Goal: Task Accomplishment & Management: Manage account settings

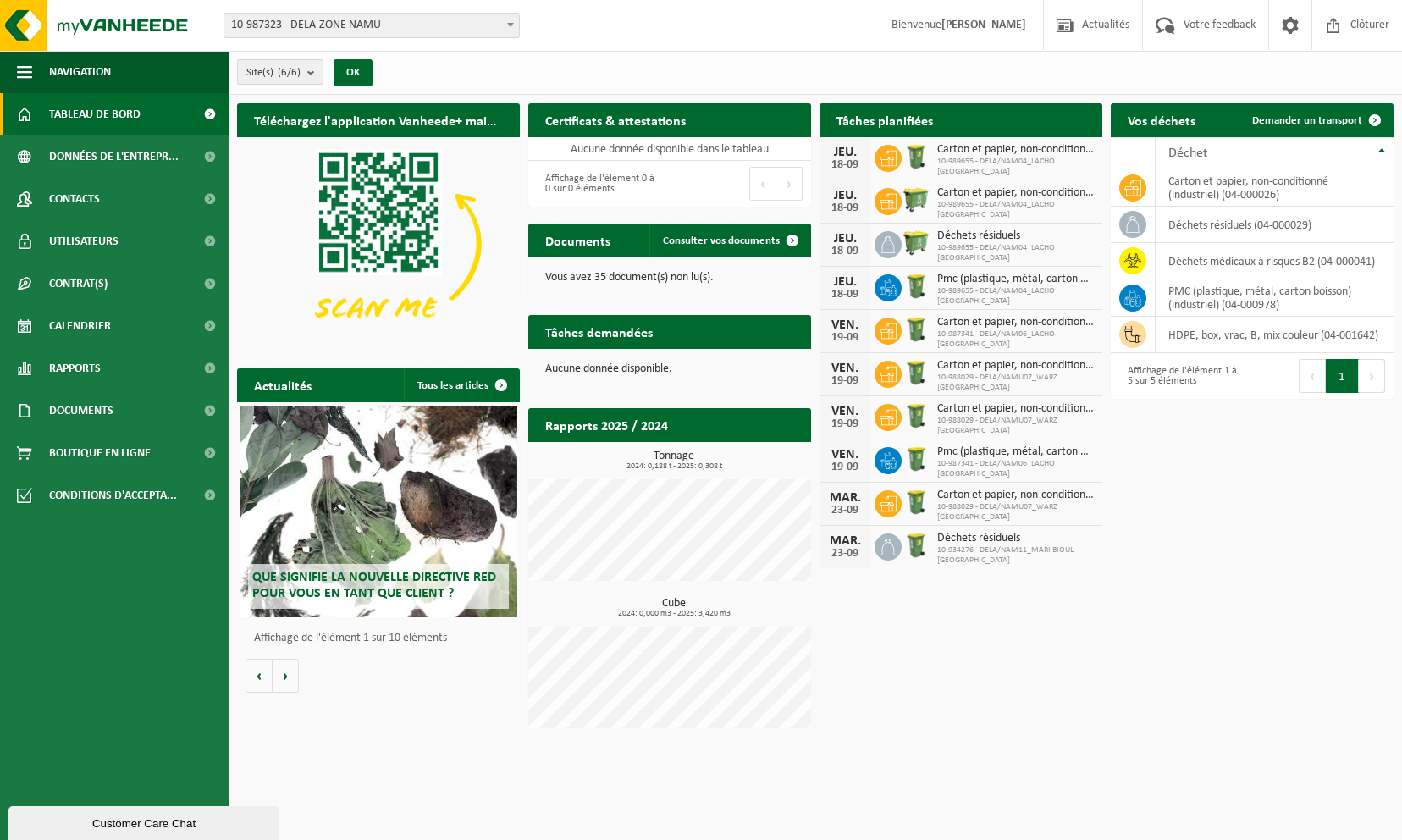
click at [313, 69] on b "submit" at bounding box center [314, 72] width 15 height 23
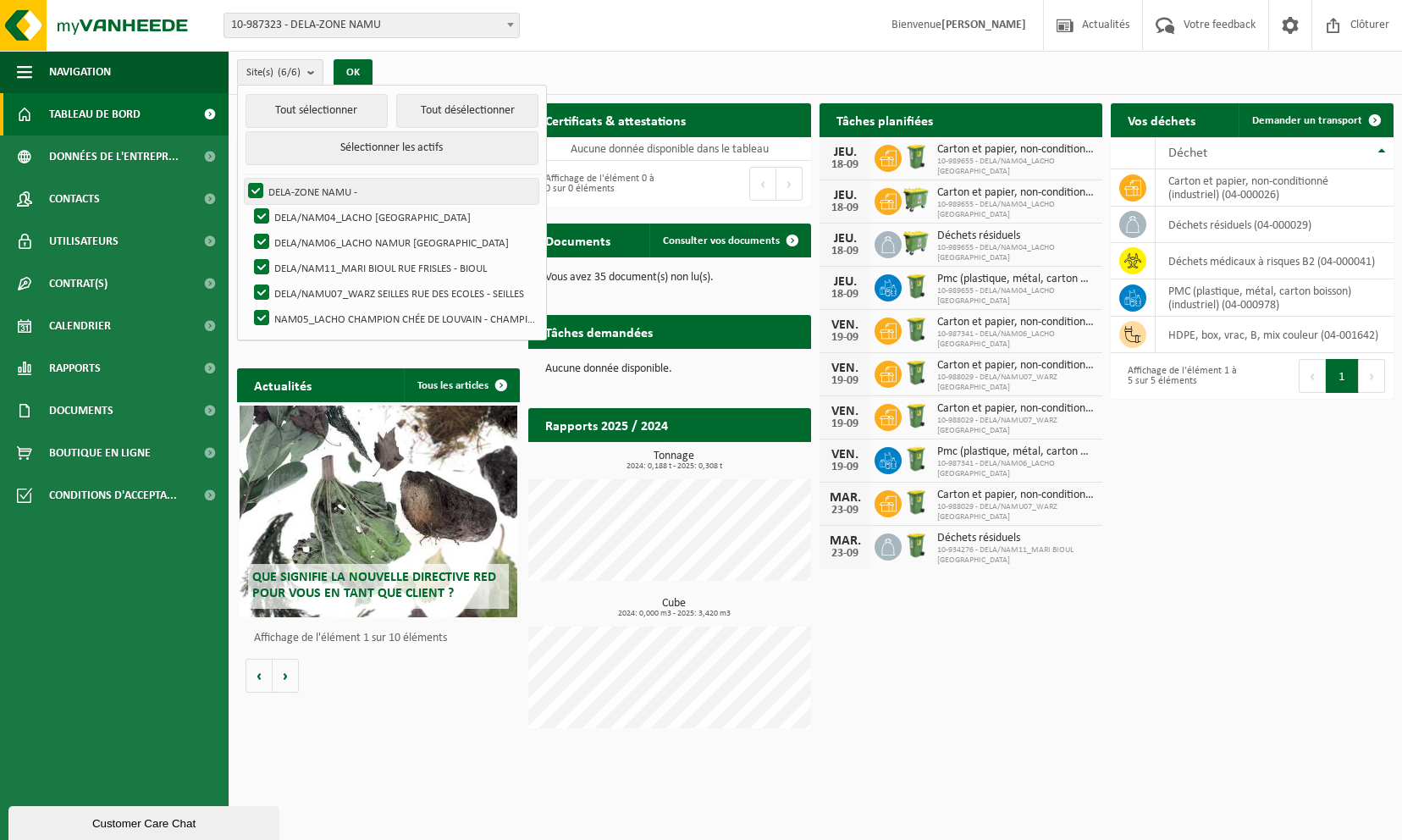
click at [258, 186] on label "DELA-ZONE NAMU -" at bounding box center [391, 191] width 294 height 25
click at [242, 179] on input "DELA-ZONE NAMU -" at bounding box center [241, 178] width 1 height 1
checkbox input "false"
click at [427, 101] on button "Tout désélectionner" at bounding box center [467, 111] width 142 height 34
checkbox input "false"
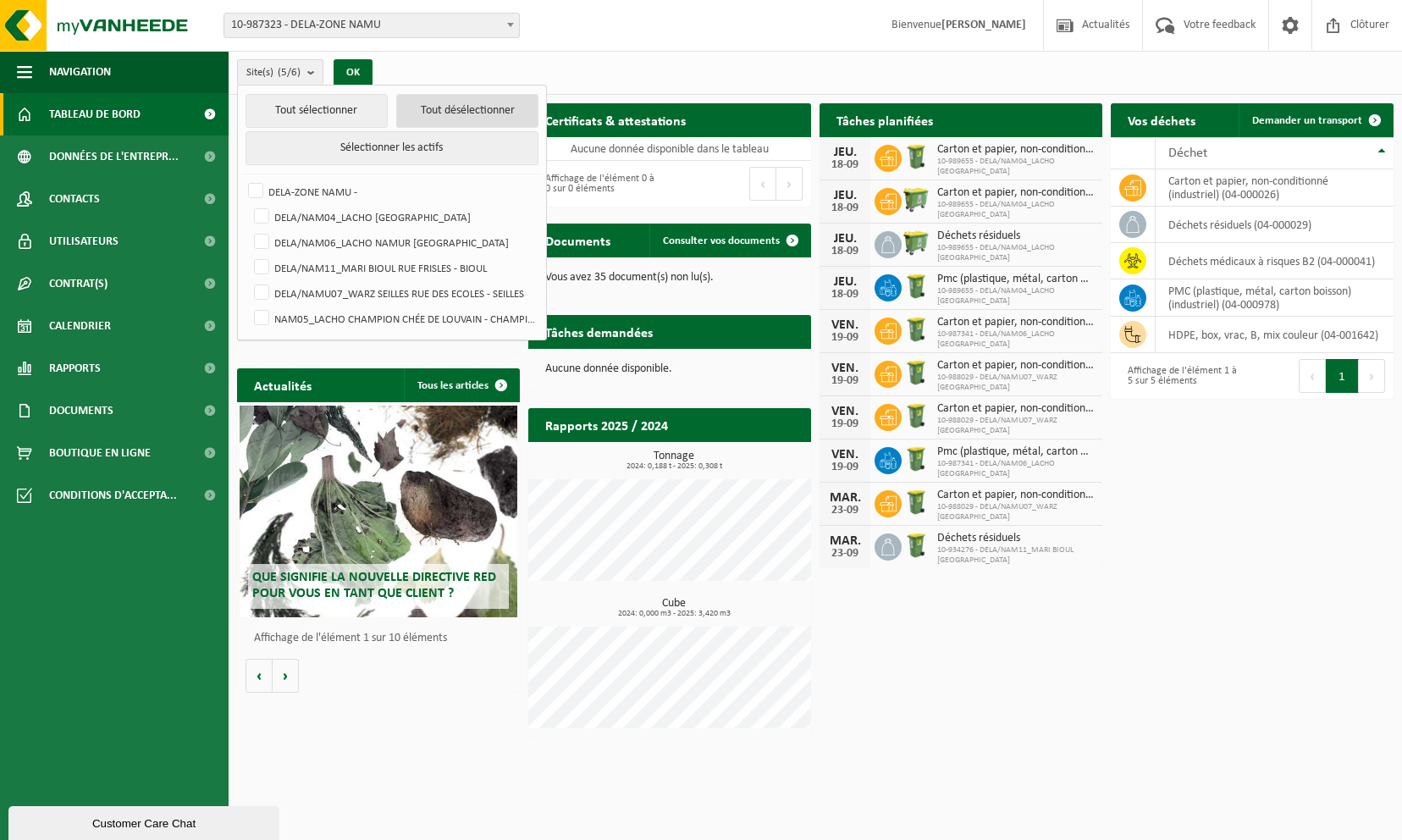
checkbox input "false"
click at [386, 247] on label "DELA/NAM06_LACHO NAMUR [GEOGRAPHIC_DATA]" at bounding box center [394, 242] width 288 height 25
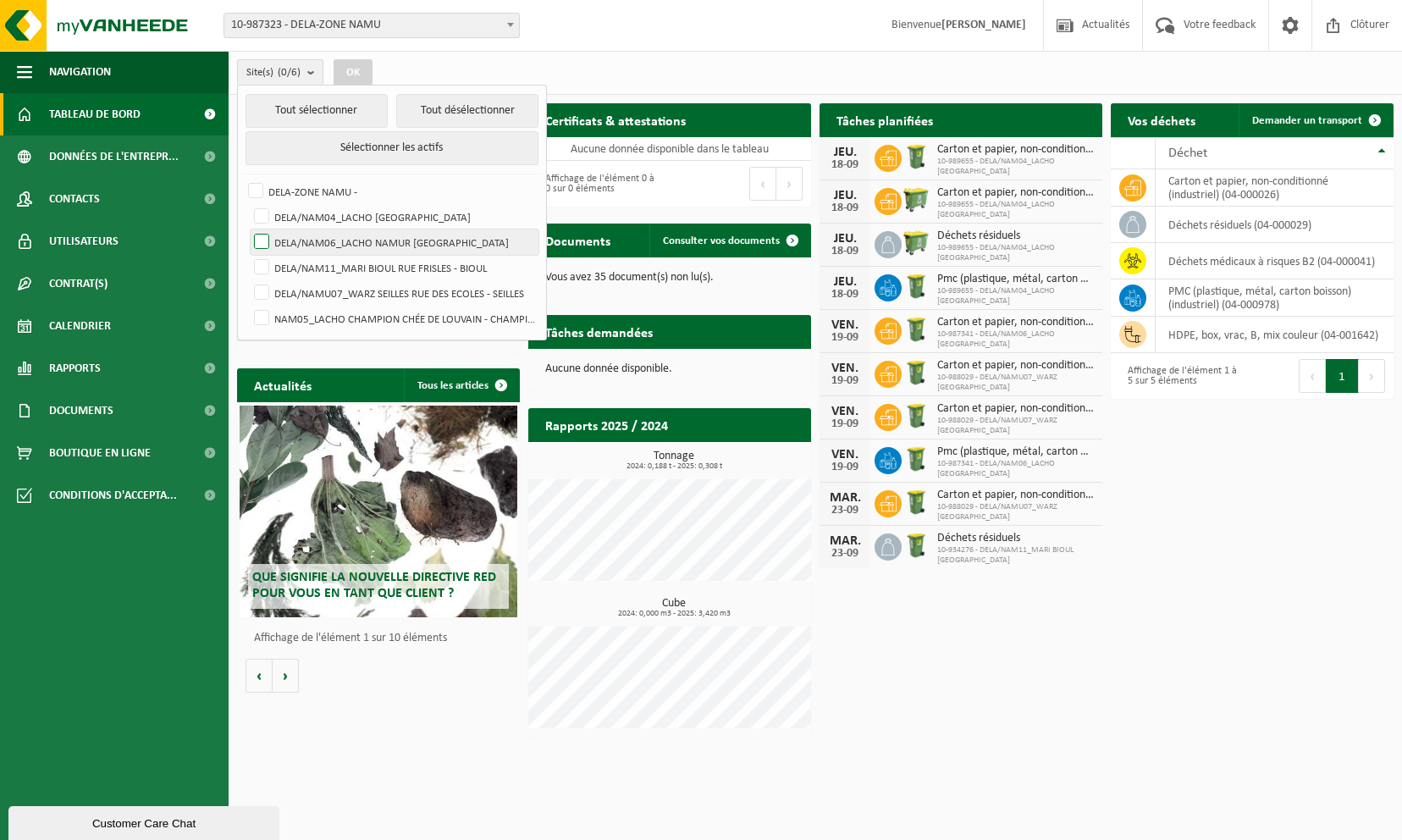
click at [248, 230] on input "DELA/NAM06_LACHO NAMUR [GEOGRAPHIC_DATA]" at bounding box center [247, 229] width 1 height 1
checkbox input "true"
click at [364, 73] on button "OK" at bounding box center [353, 73] width 39 height 27
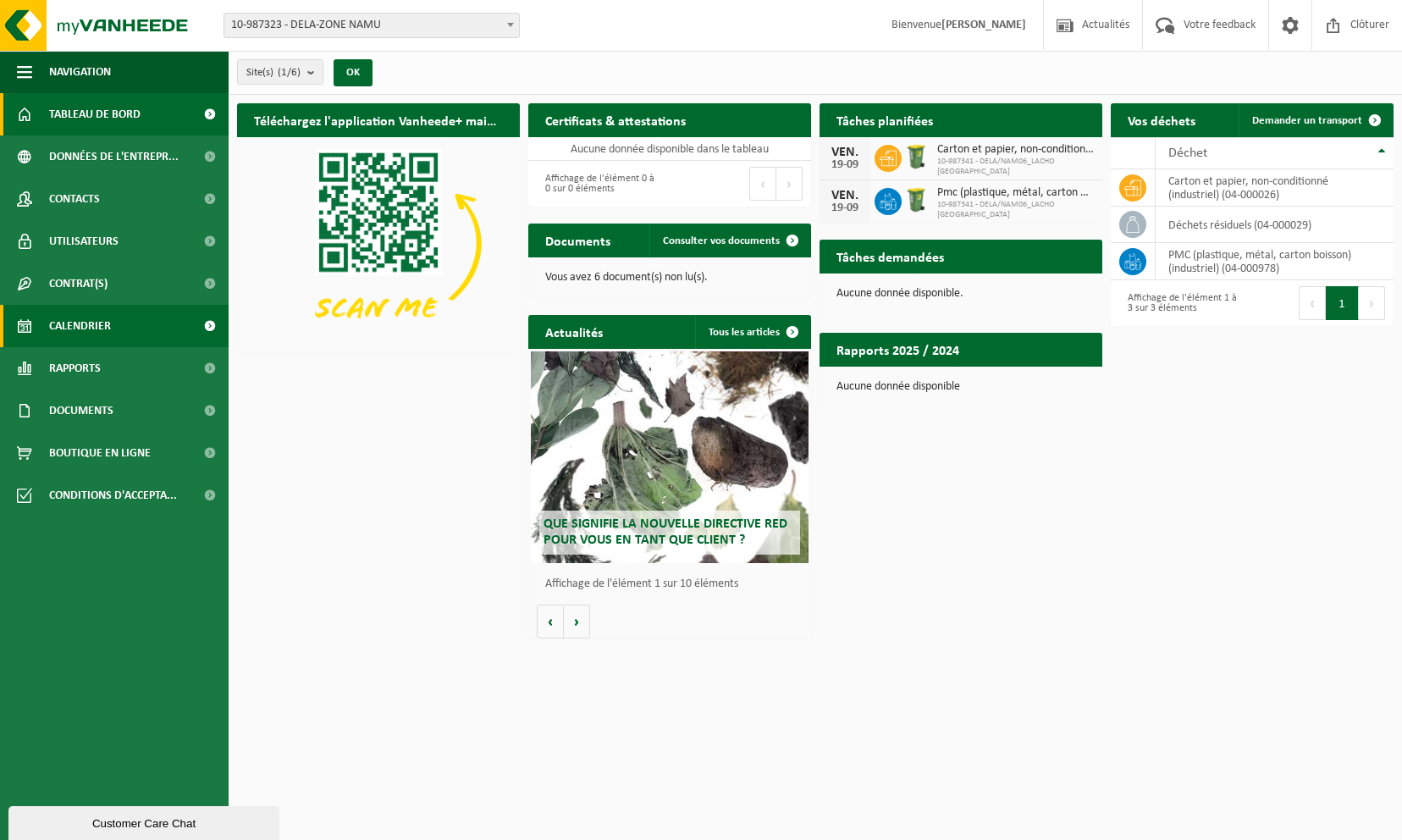
click at [95, 319] on span "Calendrier" at bounding box center [80, 326] width 62 height 42
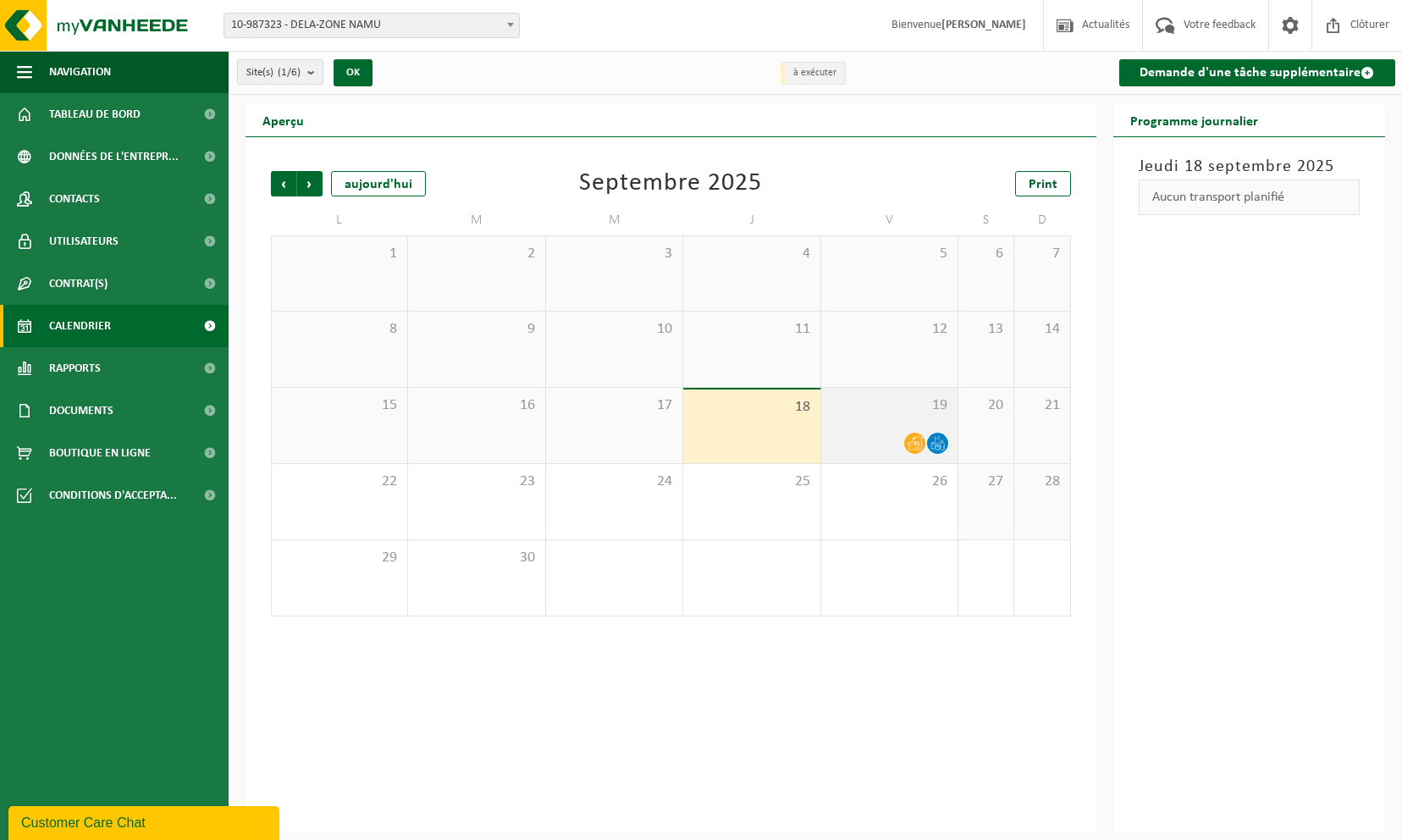
click at [915, 442] on icon at bounding box center [915, 443] width 14 height 14
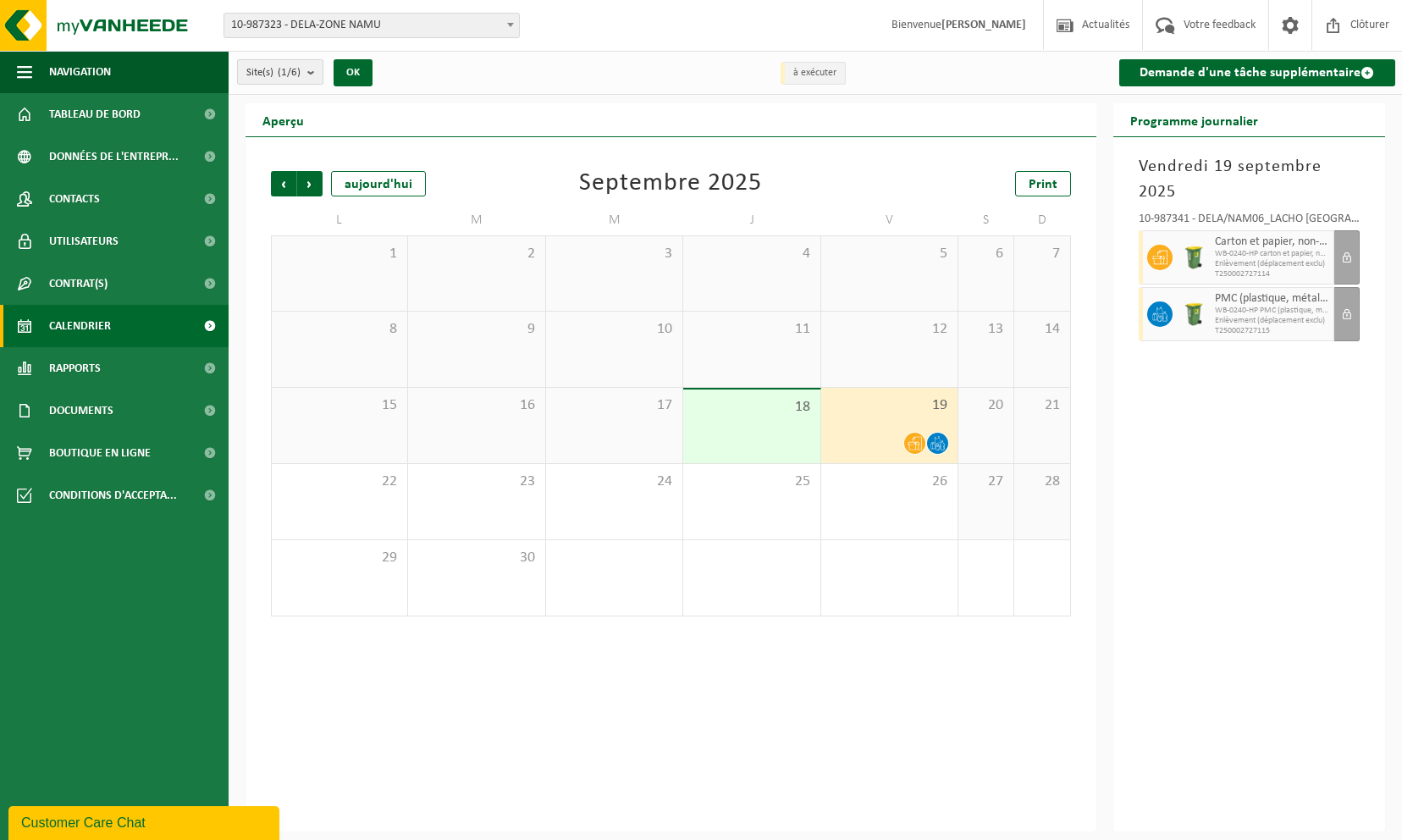
click at [313, 71] on b "submit" at bounding box center [314, 72] width 15 height 23
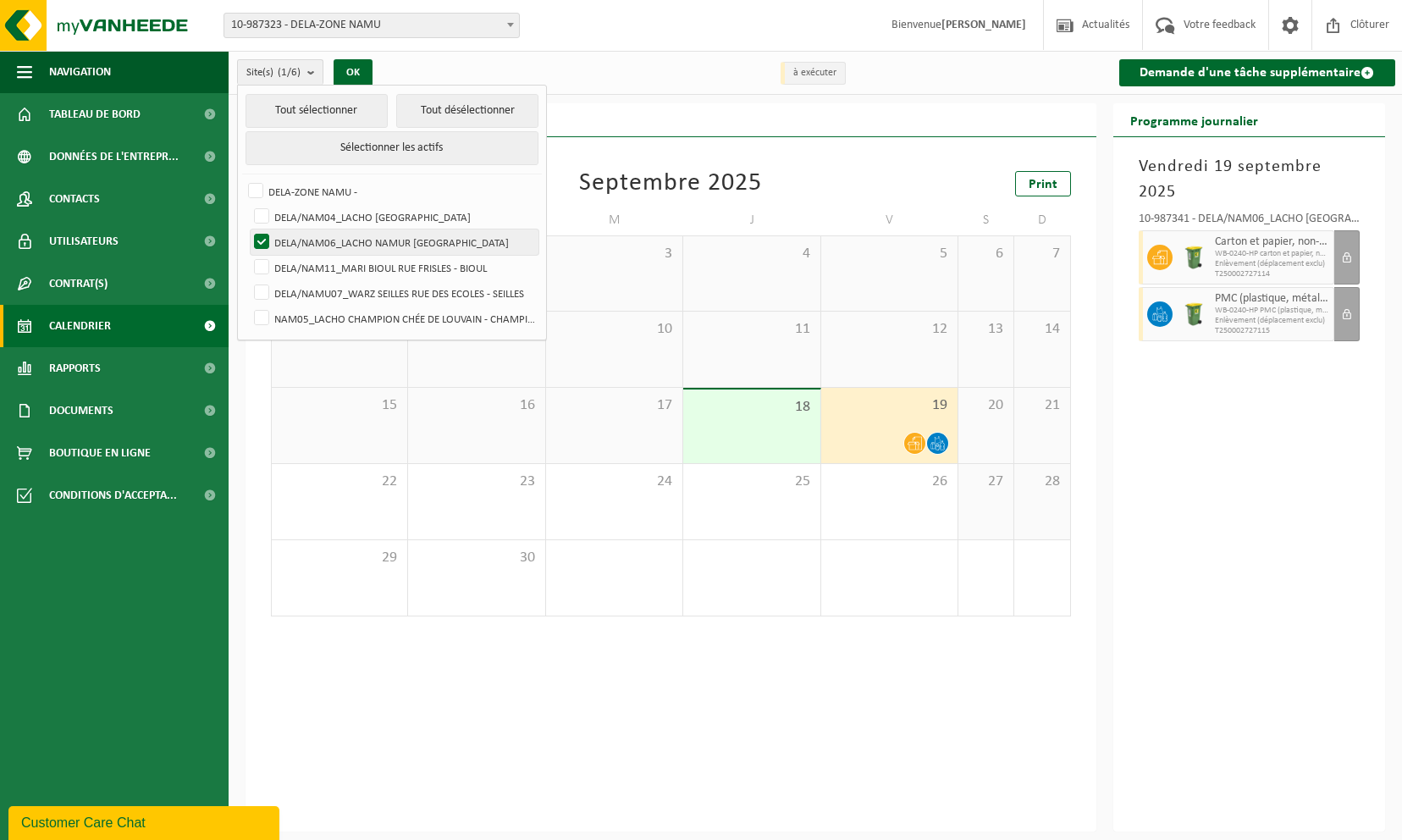
click at [263, 236] on label "DELA/NAM06_LACHO NAMUR [GEOGRAPHIC_DATA]" at bounding box center [394, 242] width 288 height 25
click at [248, 230] on input "DELA/NAM06_LACHO NAMUR [GEOGRAPHIC_DATA]" at bounding box center [247, 229] width 1 height 1
checkbox input "false"
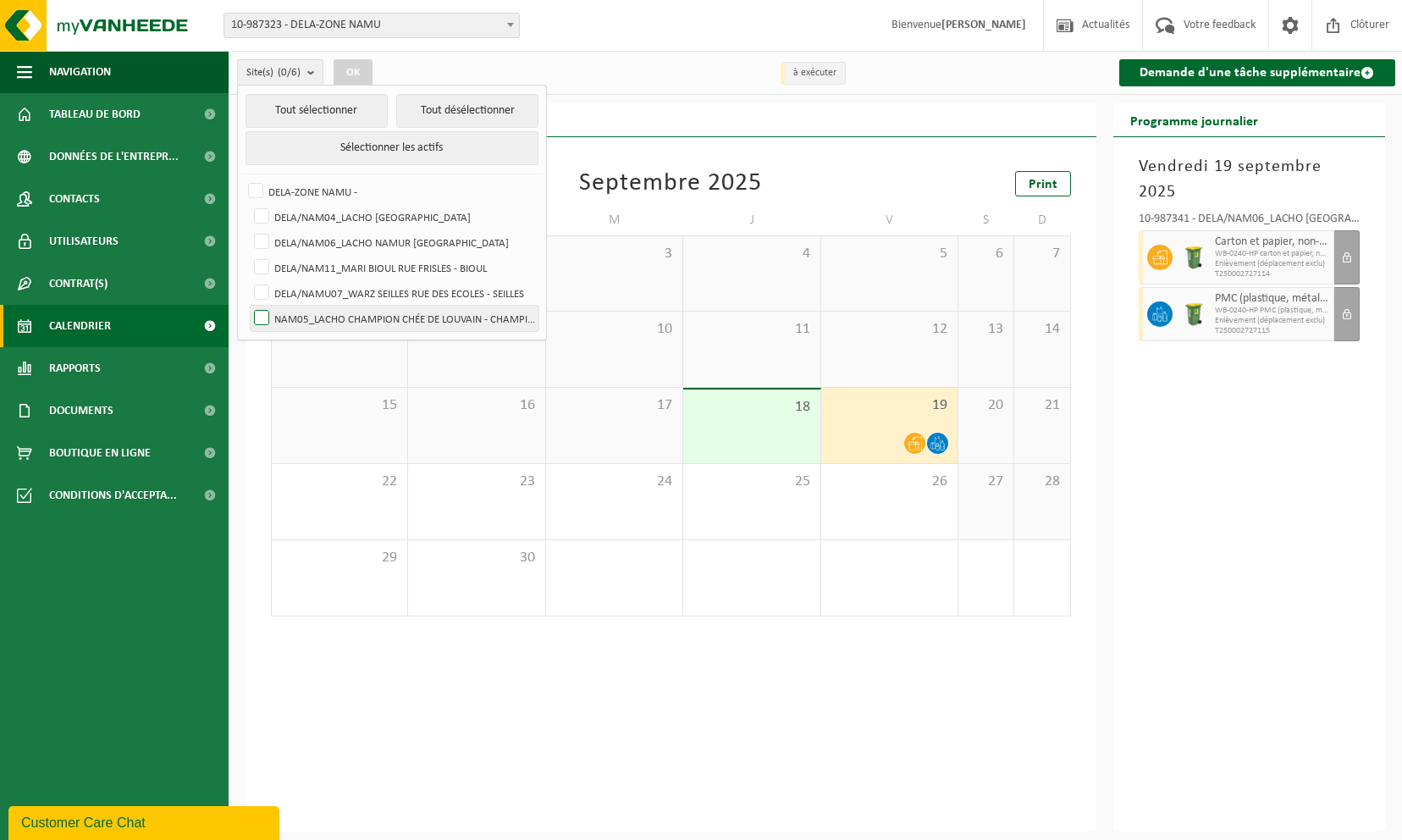
click at [266, 317] on label "NAM05_LACHO CHAMPION CHÉE DE LOUVAIN - CHAMPION" at bounding box center [394, 318] width 288 height 25
click at [248, 305] on input "NAM05_LACHO CHAMPION CHÉE DE LOUVAIN - CHAMPION" at bounding box center [247, 305] width 1 height 1
checkbox input "true"
click at [350, 74] on button "OK" at bounding box center [353, 73] width 39 height 27
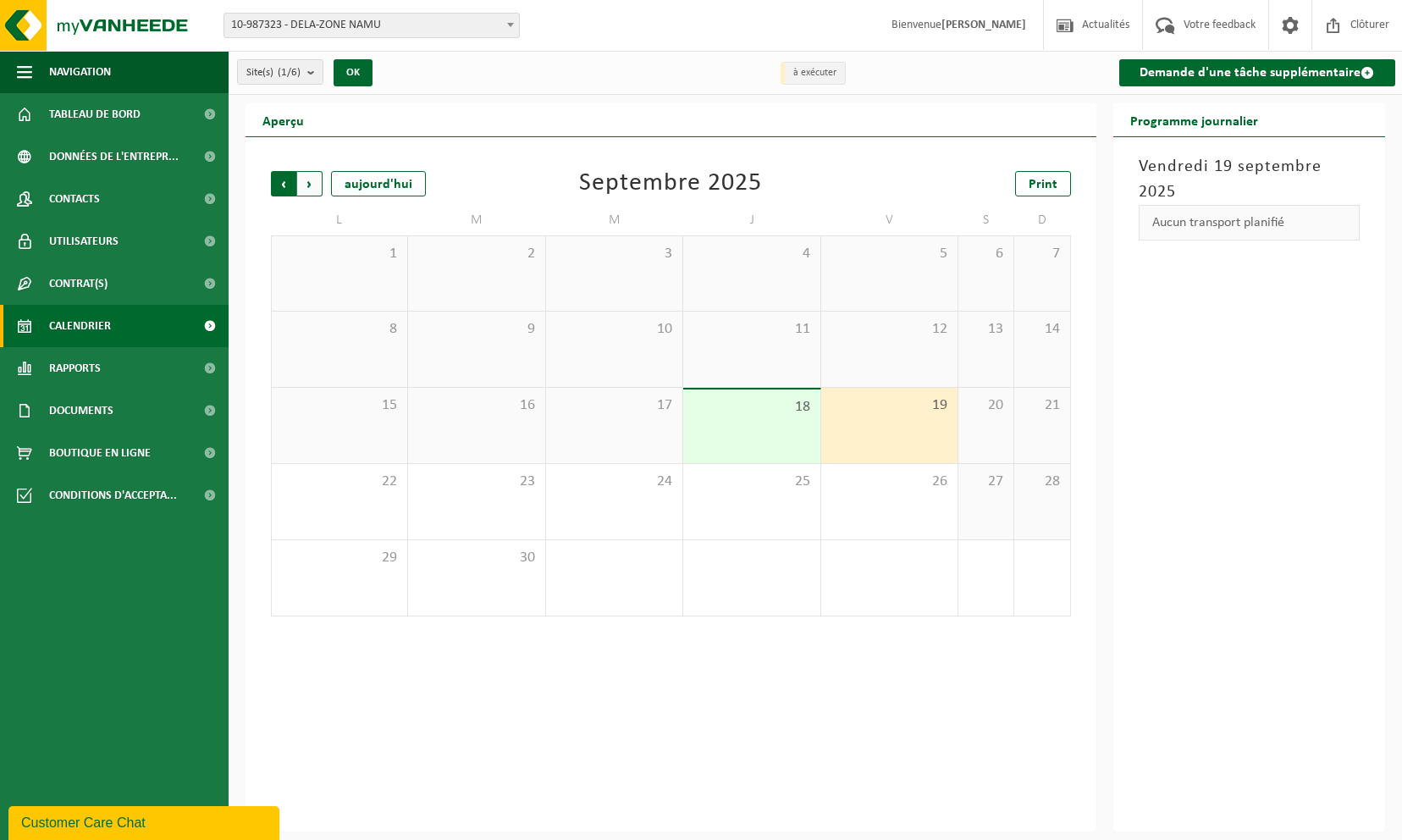
click at [310, 186] on span "Suivant" at bounding box center [310, 184] width 25 height 25
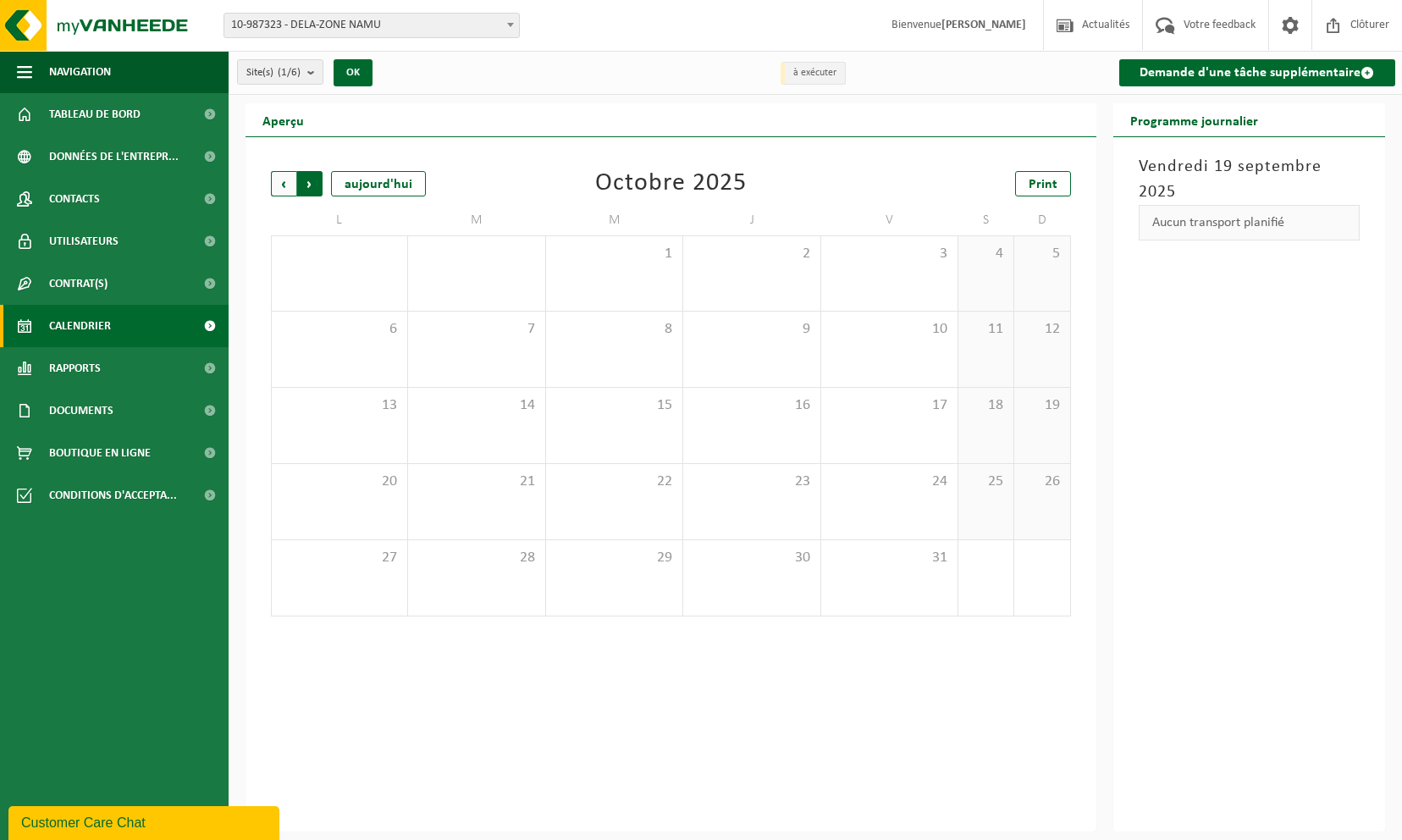
click at [279, 186] on span "Précédent" at bounding box center [284, 184] width 25 height 25
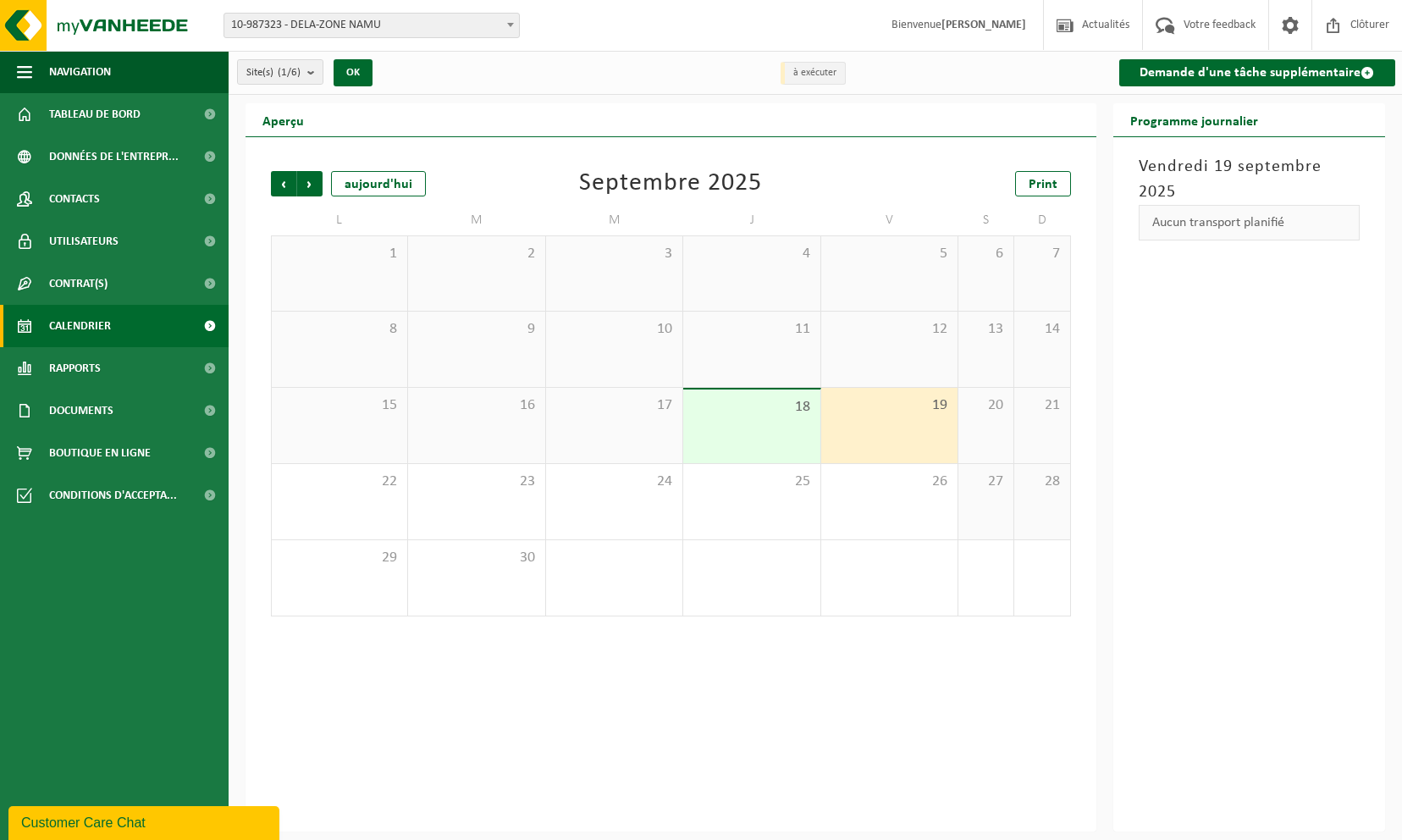
click at [931, 634] on div "Précédent Suivant aujourd'hui Septembre 2025 Print L M M J V S D 1 2 3 4 5 6 7 …" at bounding box center [671, 484] width 851 height 694
click at [114, 202] on link "Contacts" at bounding box center [114, 198] width 229 height 42
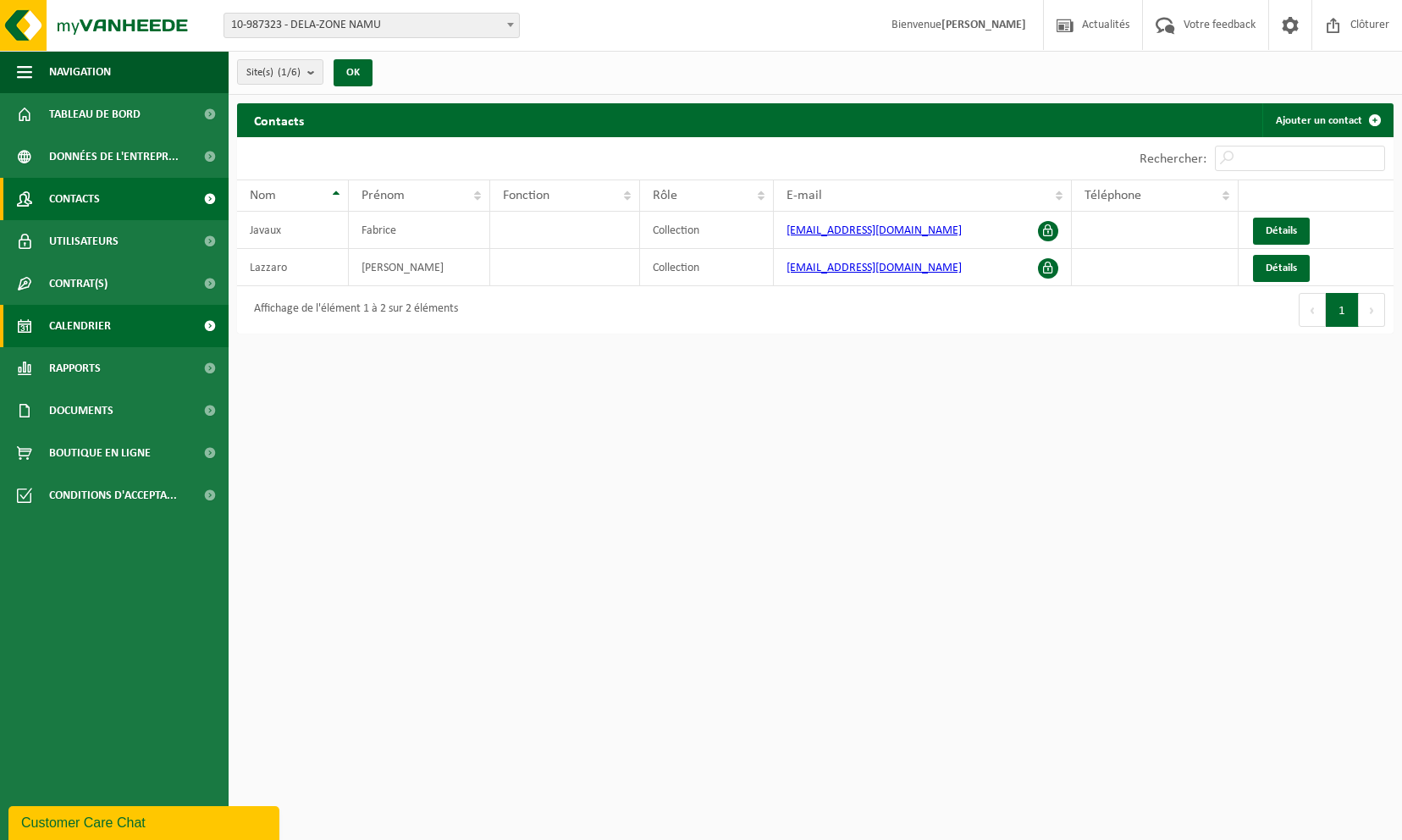
click at [101, 322] on span "Calendrier" at bounding box center [80, 326] width 62 height 42
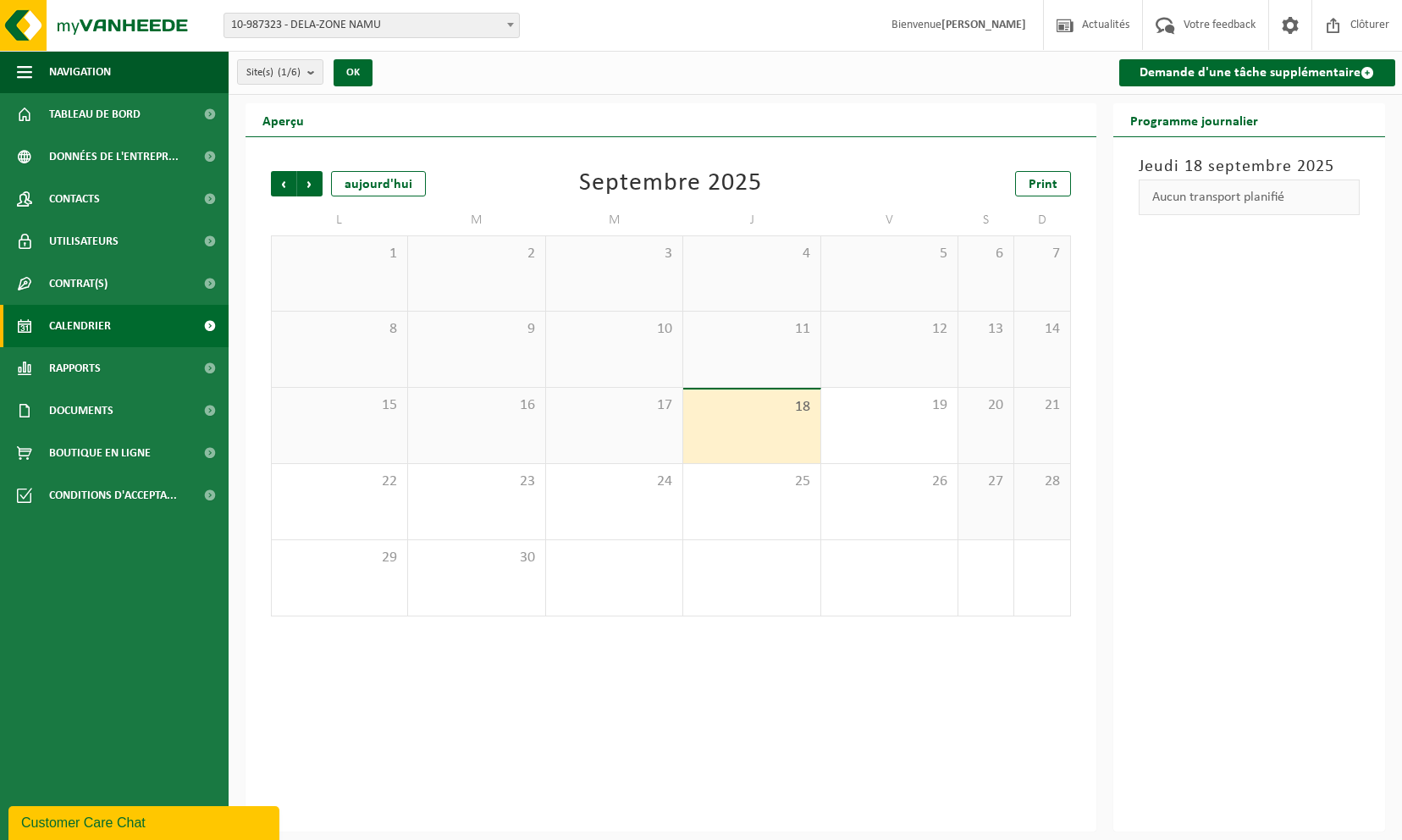
click at [425, 678] on div "Précédent Suivant aujourd'hui Septembre 2025 Print L M M J V S D 1 2 3 4 5 6 7 …" at bounding box center [671, 484] width 851 height 694
click at [97, 281] on span "Contrat(s)" at bounding box center [78, 283] width 58 height 42
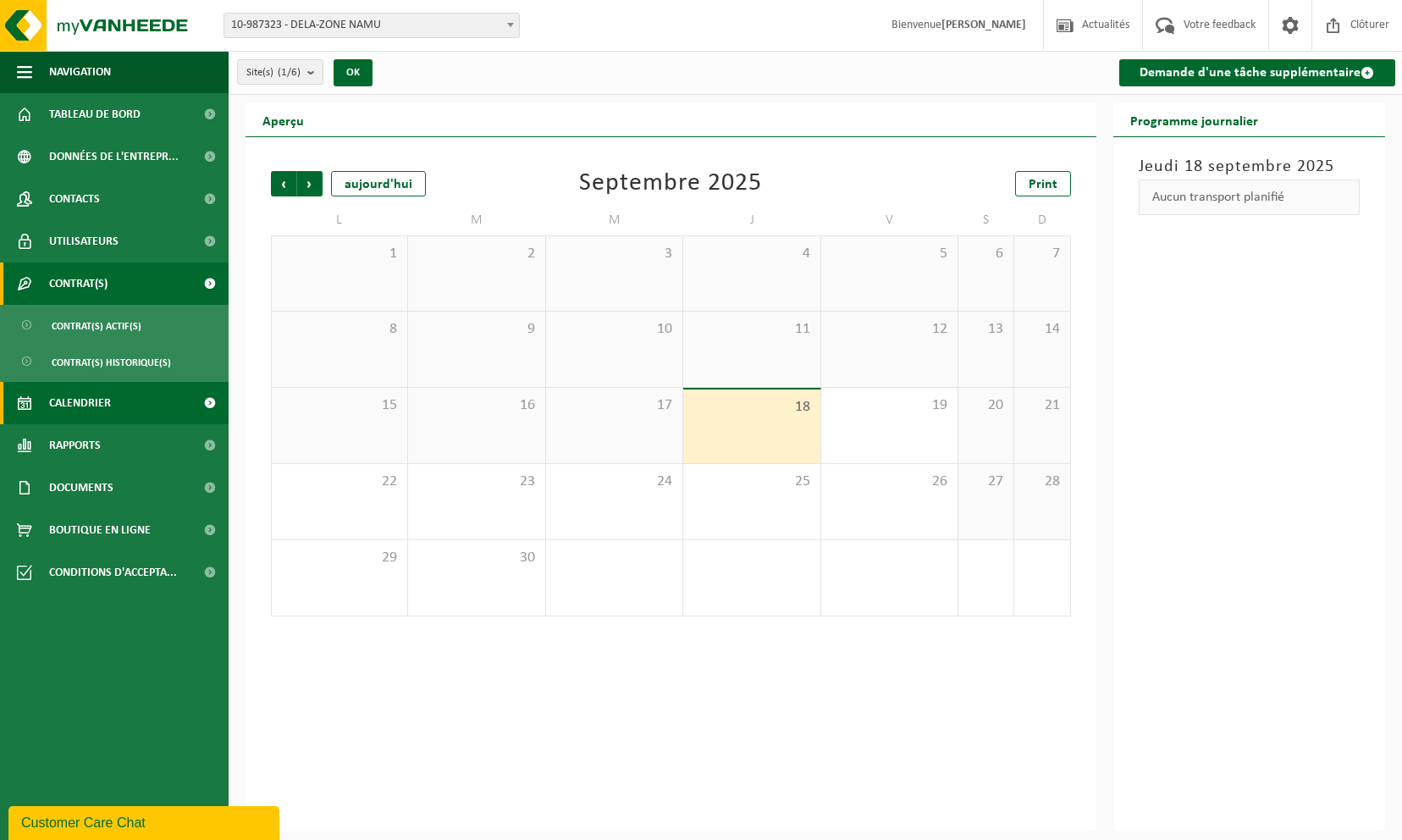
click at [122, 280] on link "Contrat(s)" at bounding box center [114, 283] width 229 height 42
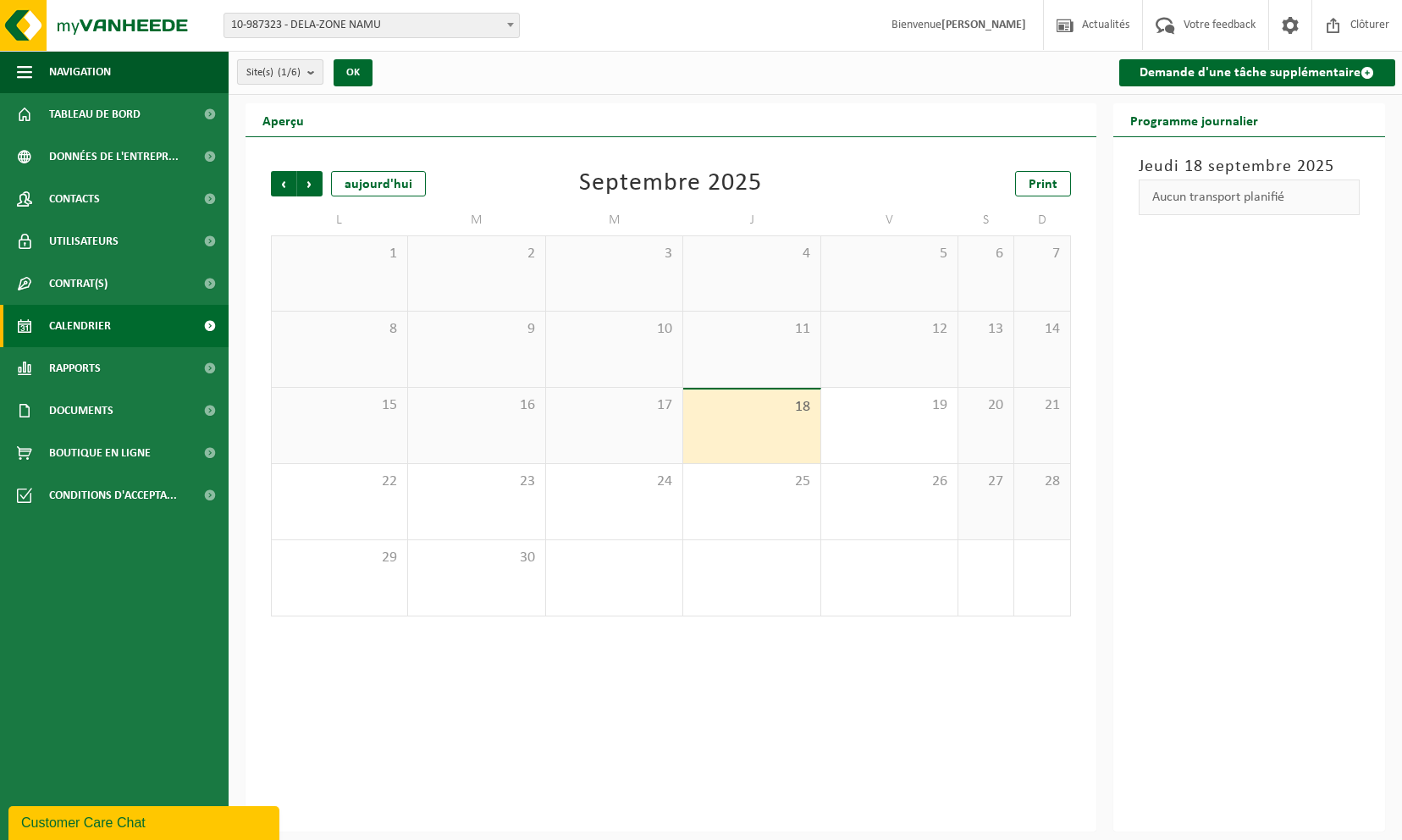
click at [312, 70] on b "submit" at bounding box center [314, 72] width 15 height 23
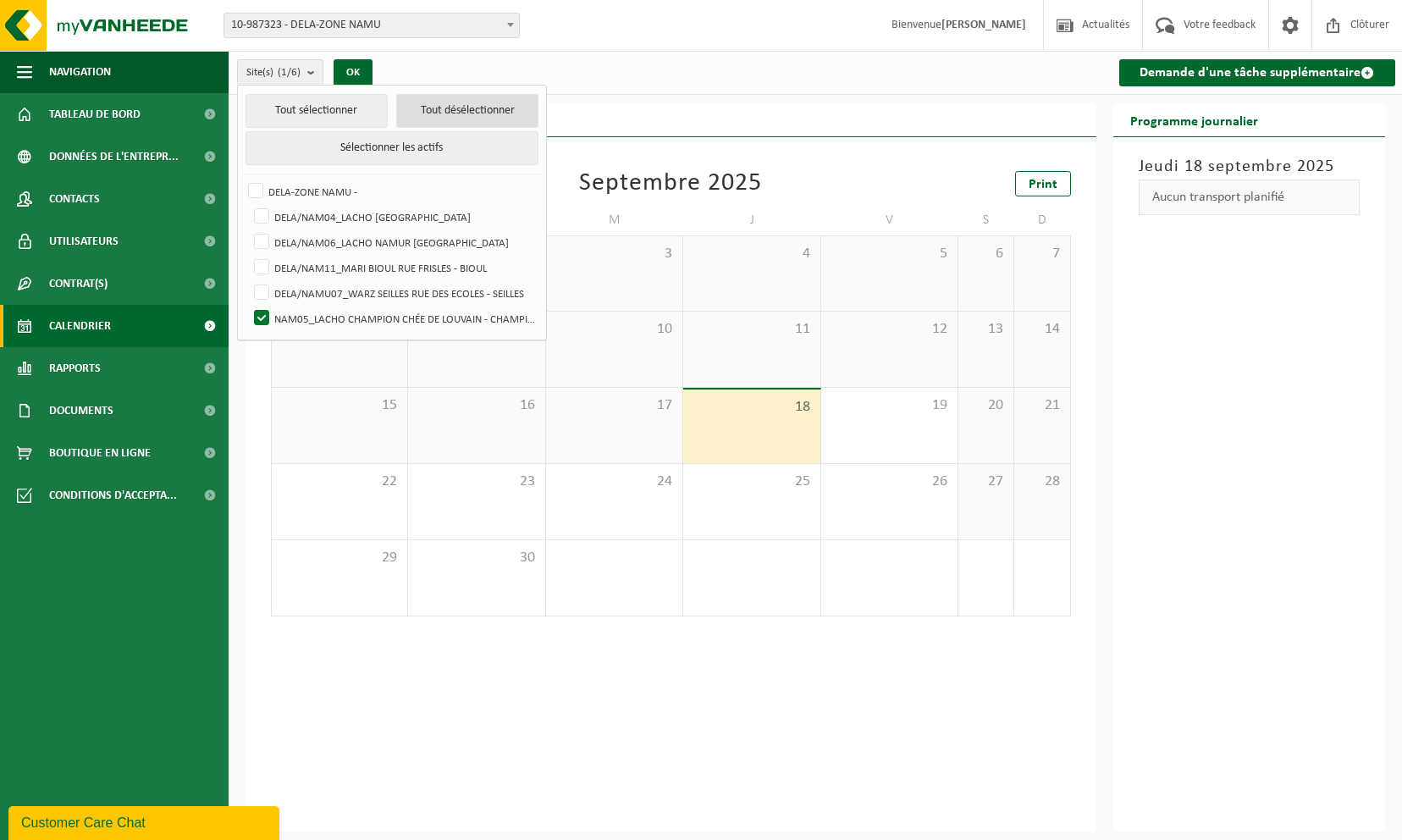
click at [442, 111] on button "Tout désélectionner" at bounding box center [467, 111] width 142 height 34
checkbox input "false"
click at [262, 210] on label "DELA/NAM04_LACHO [GEOGRAPHIC_DATA]" at bounding box center [394, 216] width 288 height 25
click at [248, 204] on input "DELA/NAM04_LACHO [GEOGRAPHIC_DATA]" at bounding box center [247, 203] width 1 height 1
checkbox input "true"
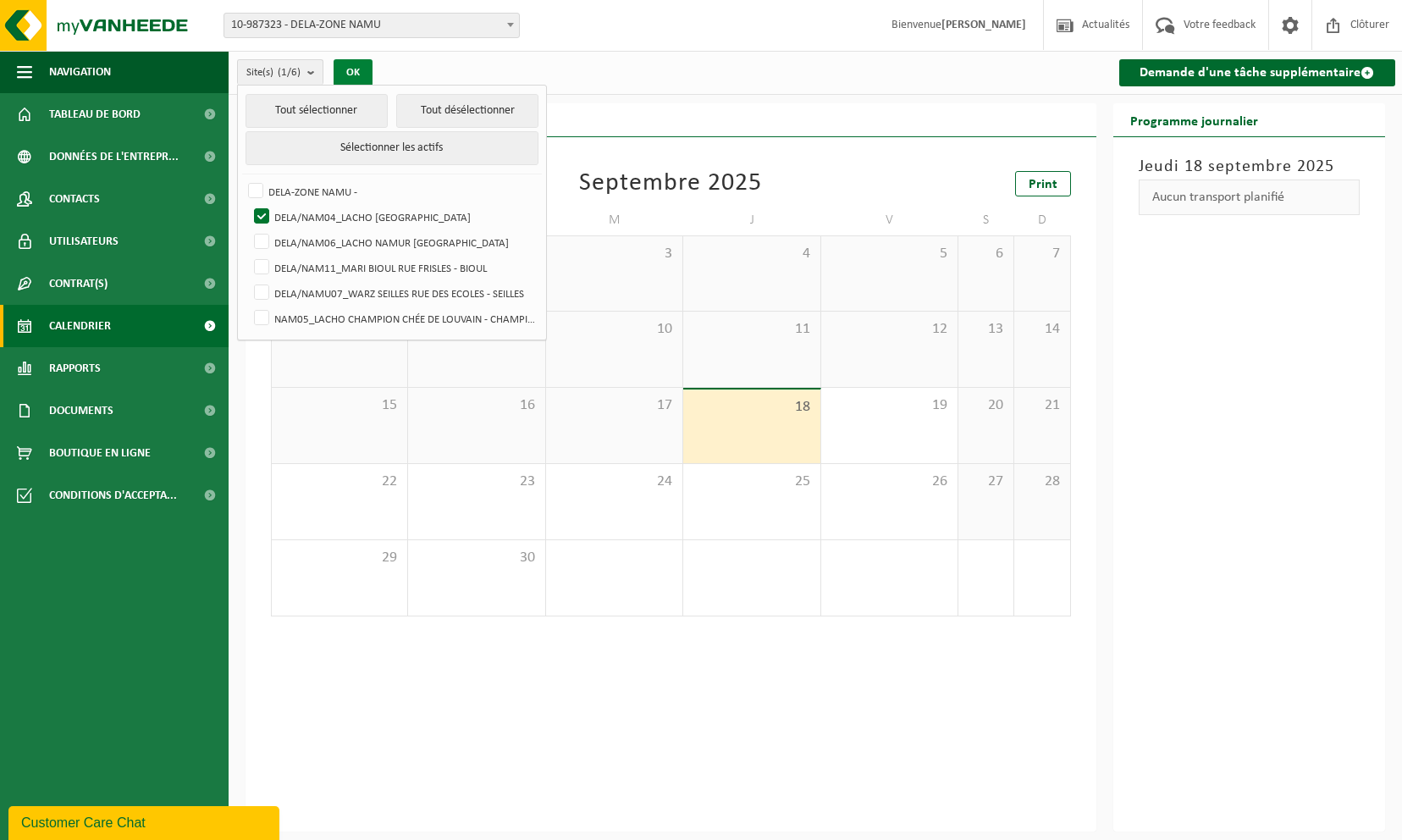
click at [357, 60] on button "OK" at bounding box center [353, 73] width 39 height 27
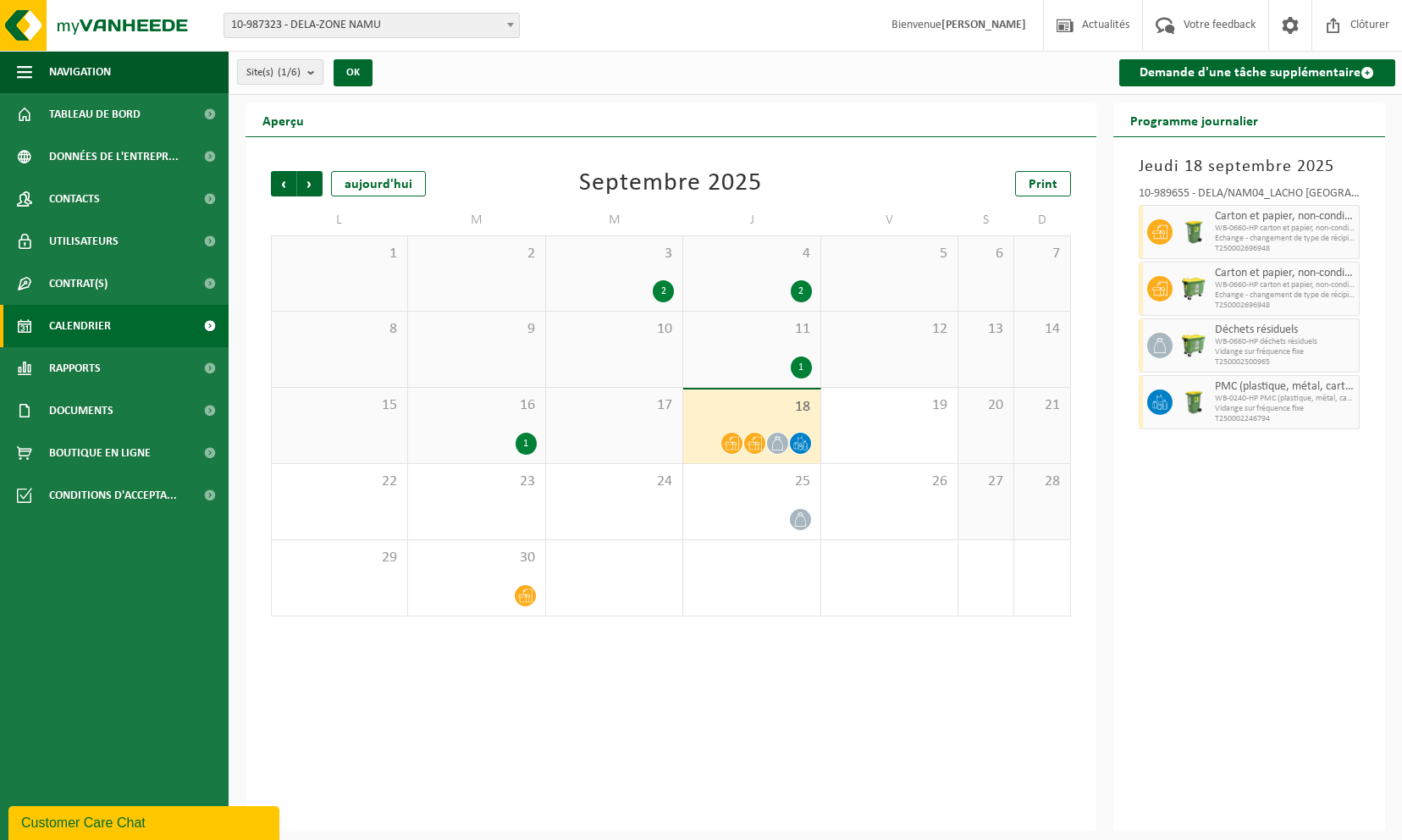
click at [311, 72] on b "submit" at bounding box center [314, 72] width 15 height 23
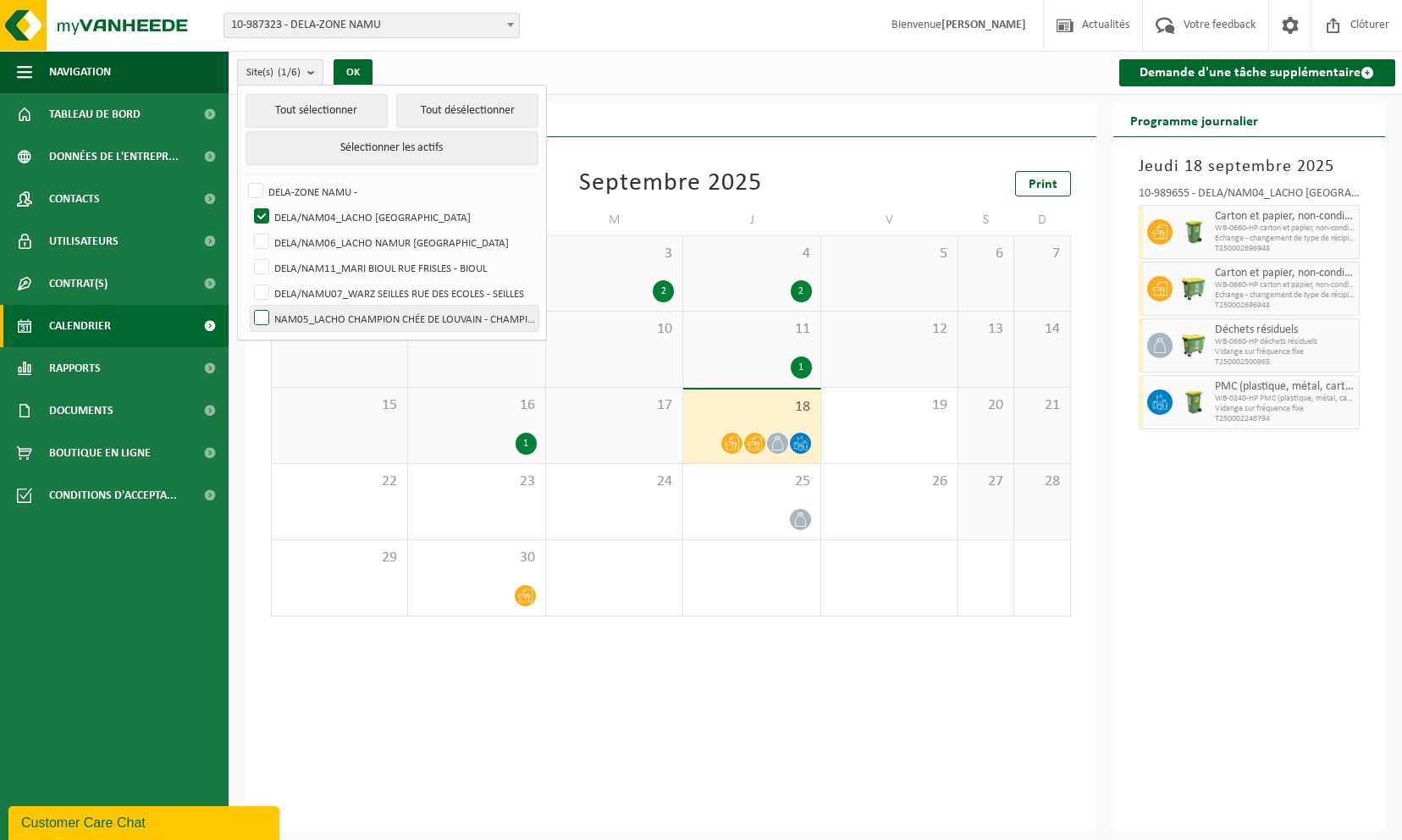
click at [320, 319] on label "NAM05_LACHO CHAMPION CHÉE DE LOUVAIN - CHAMPION" at bounding box center [394, 318] width 288 height 25
click at [248, 305] on input "NAM05_LACHO CHAMPION CHÉE DE LOUVAIN - CHAMPION" at bounding box center [247, 305] width 1 height 1
checkbox input "true"
click at [253, 214] on label "DELA/NAM04_LACHO JAMBES AVENUE DU CAMP - JAMBES" at bounding box center [394, 216] width 288 height 25
click at [248, 204] on input "DELA/NAM04_LACHO JAMBES AVENUE DU CAMP - JAMBES" at bounding box center [247, 203] width 1 height 1
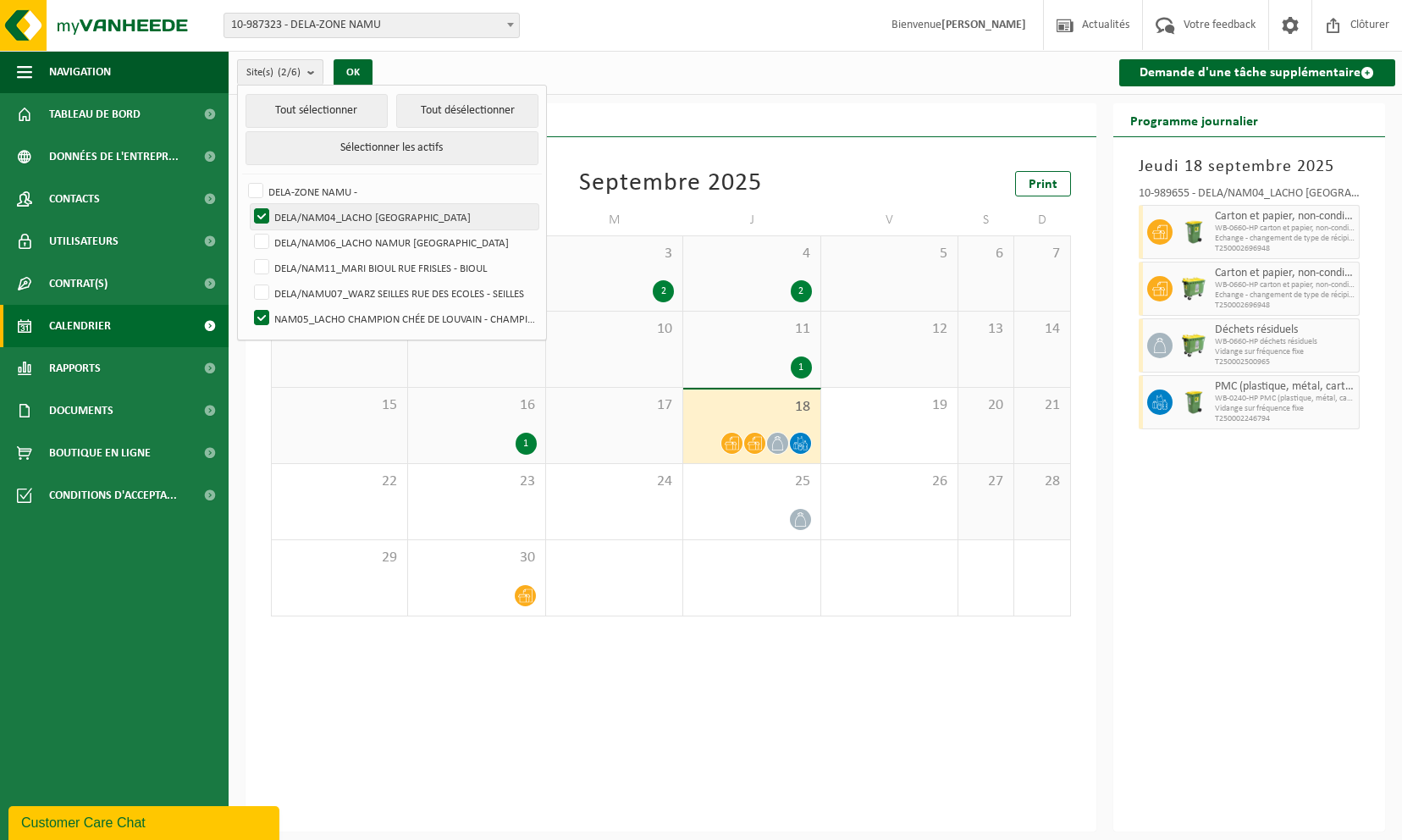
checkbox input "false"
click at [336, 109] on button "Tout sélectionner" at bounding box center [317, 111] width 142 height 34
checkbox input "true"
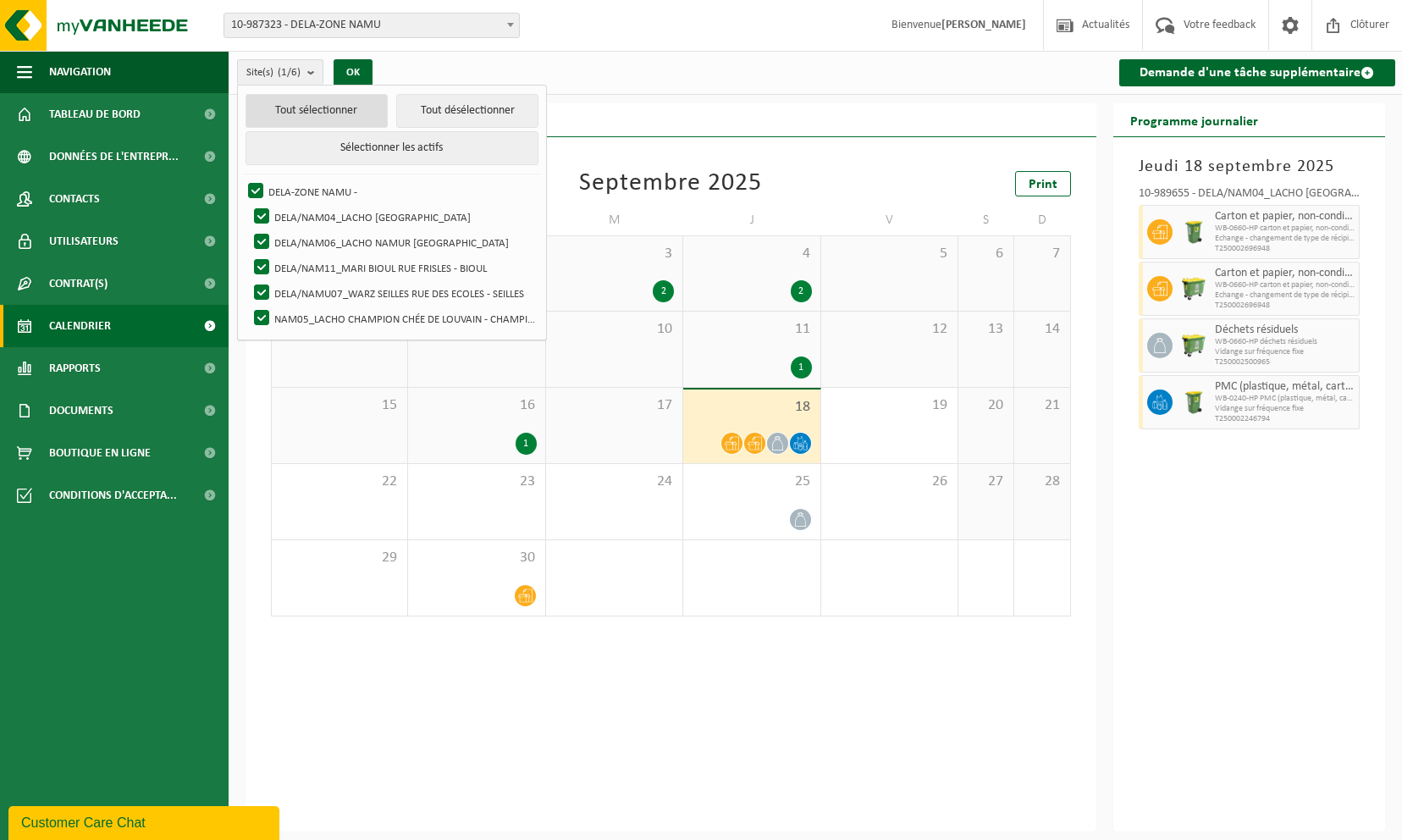
checkbox input "true"
click at [336, 109] on button "Tout sélectionner" at bounding box center [317, 111] width 142 height 34
click at [434, 107] on button "Tout désélectionner" at bounding box center [467, 111] width 142 height 34
checkbox input "false"
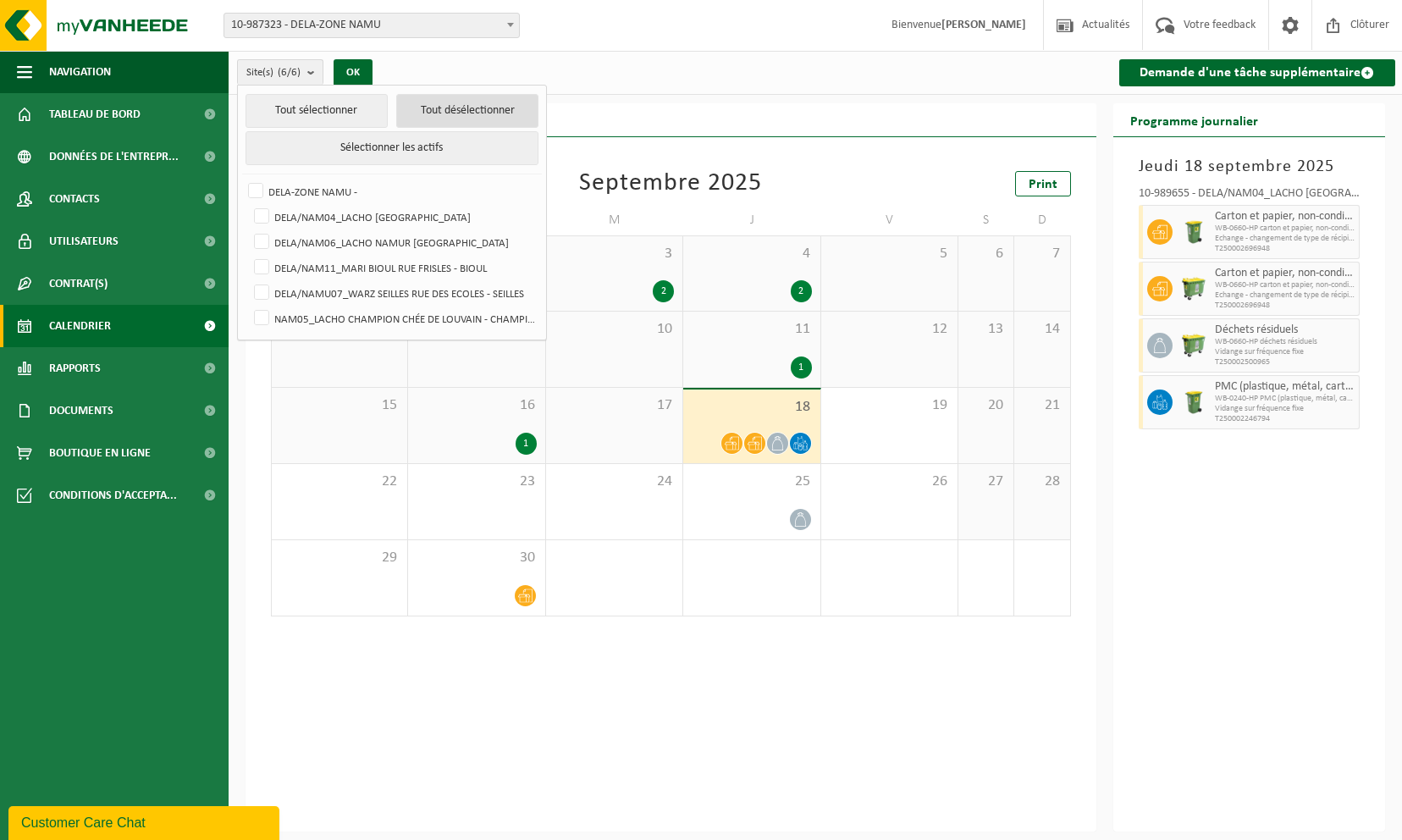
checkbox input "false"
click at [264, 309] on label "NAM05_LACHO CHAMPION CHÉE DE LOUVAIN - CHAMPION" at bounding box center [394, 318] width 288 height 25
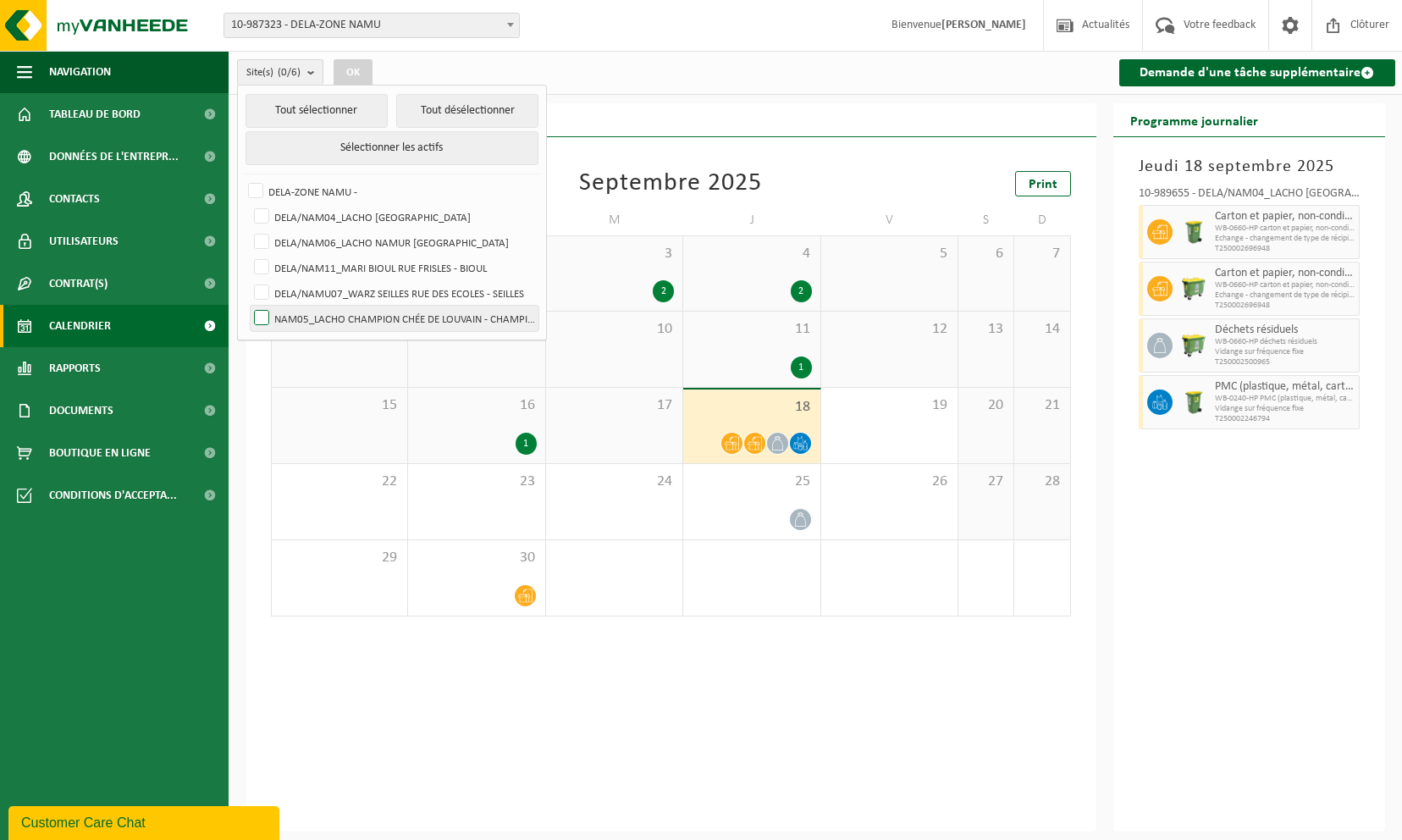
click at [248, 305] on input "NAM05_LACHO CHAMPION CHÉE DE LOUVAIN - CHAMPION" at bounding box center [247, 305] width 1 height 1
checkbox input "true"
click at [360, 68] on button "OK" at bounding box center [353, 73] width 39 height 27
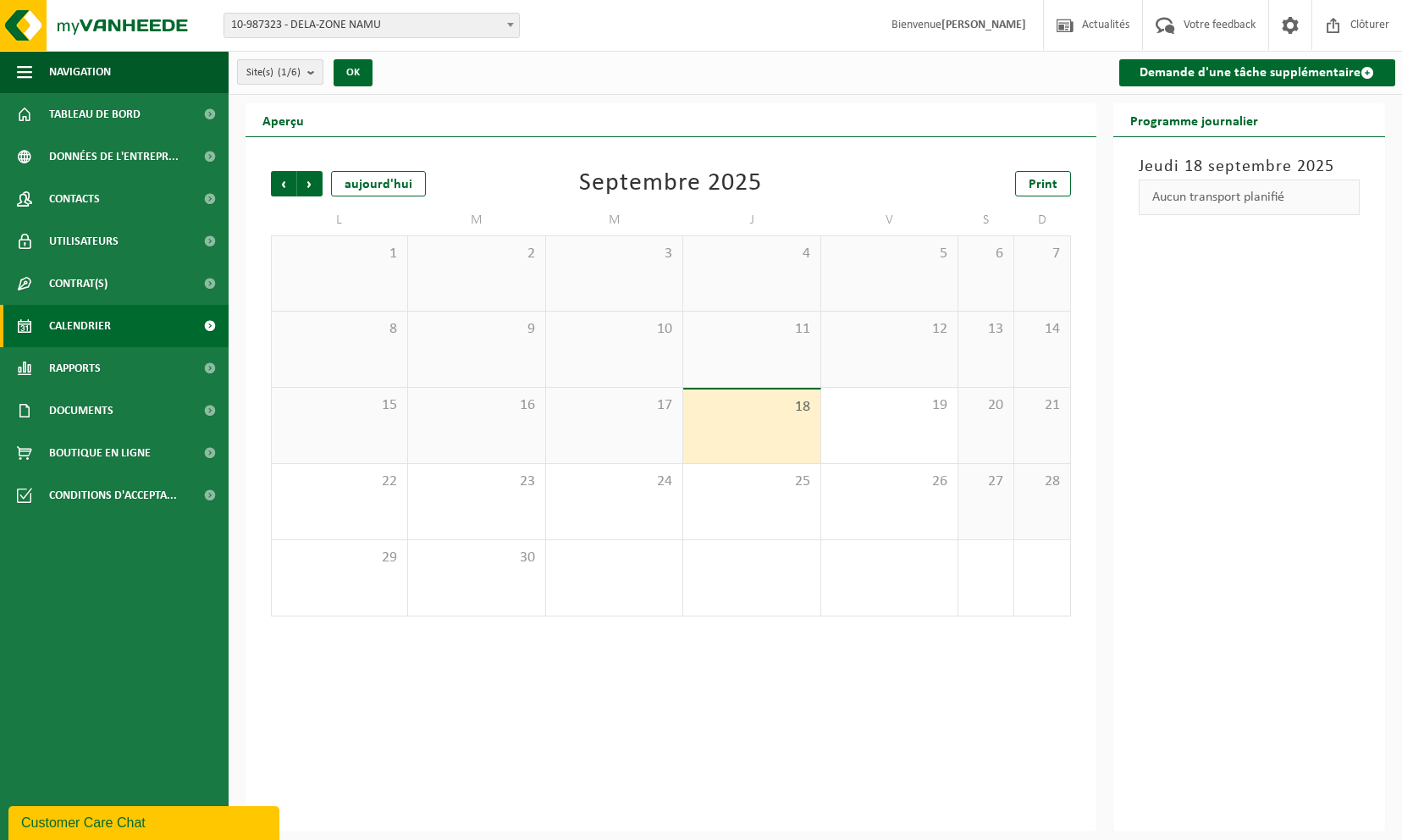
click at [315, 71] on b "submit" at bounding box center [314, 72] width 15 height 23
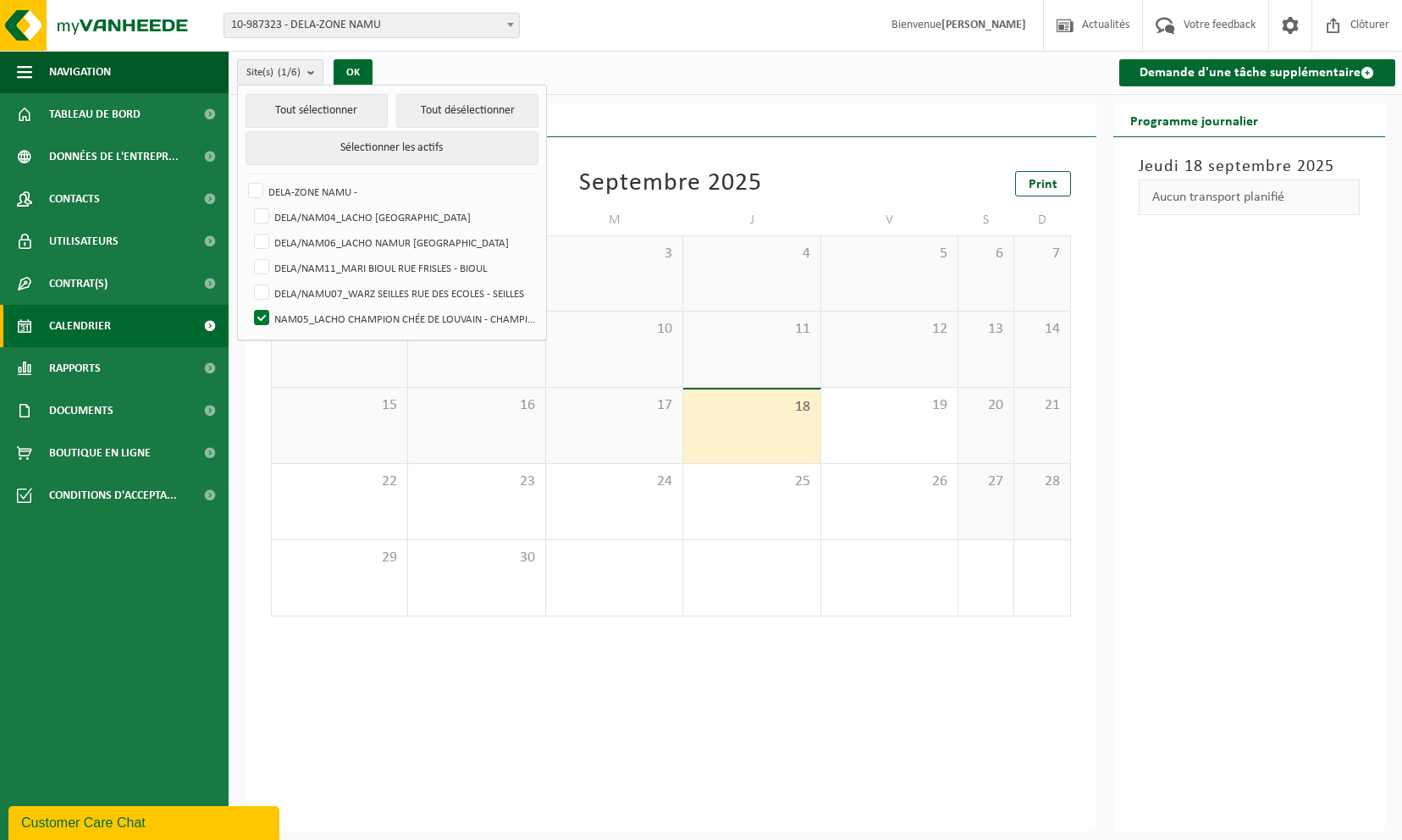
click at [404, 31] on span "10-987323 - DELA-ZONE NAMU" at bounding box center [372, 25] width 294 height 23
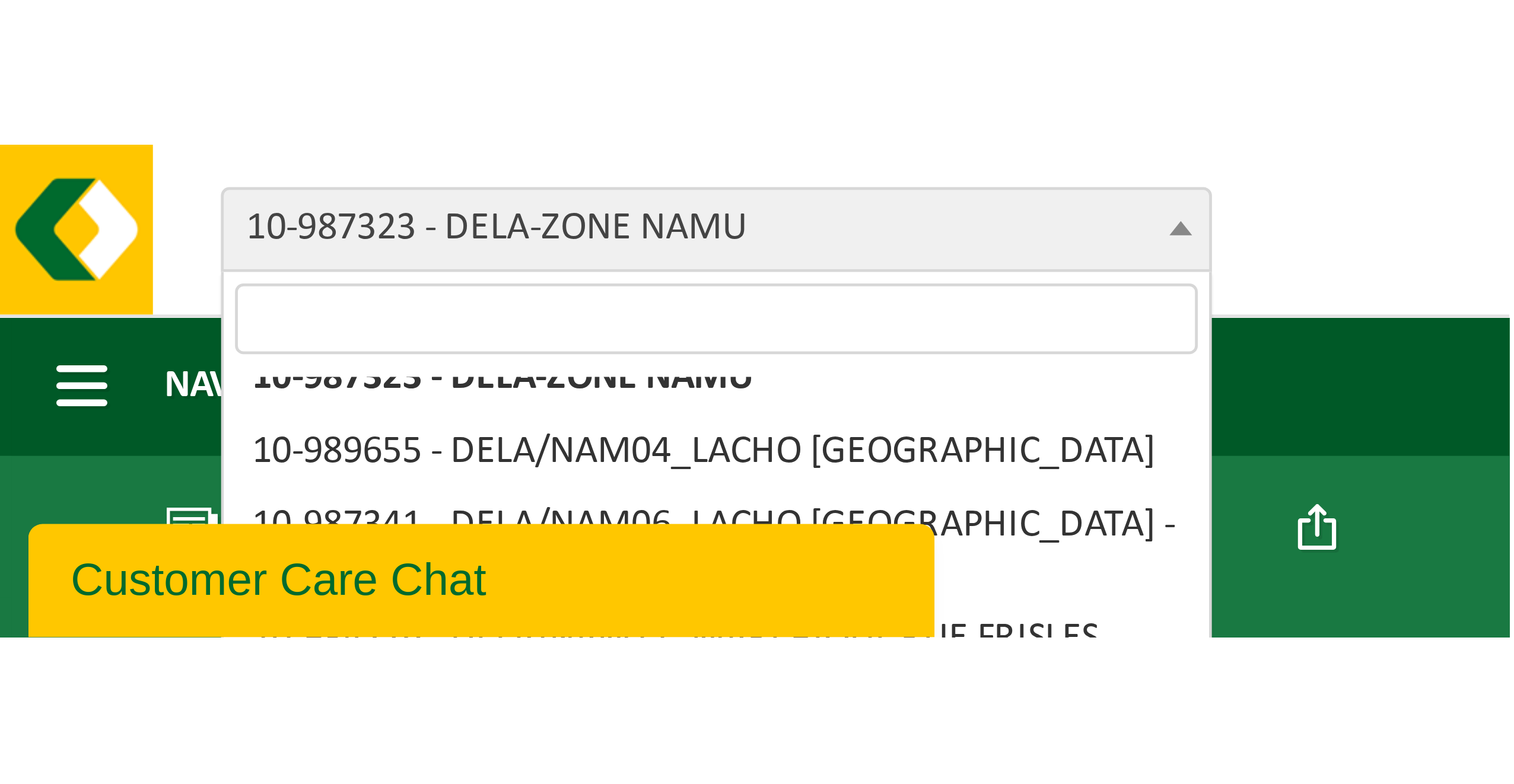
scroll to position [16, 0]
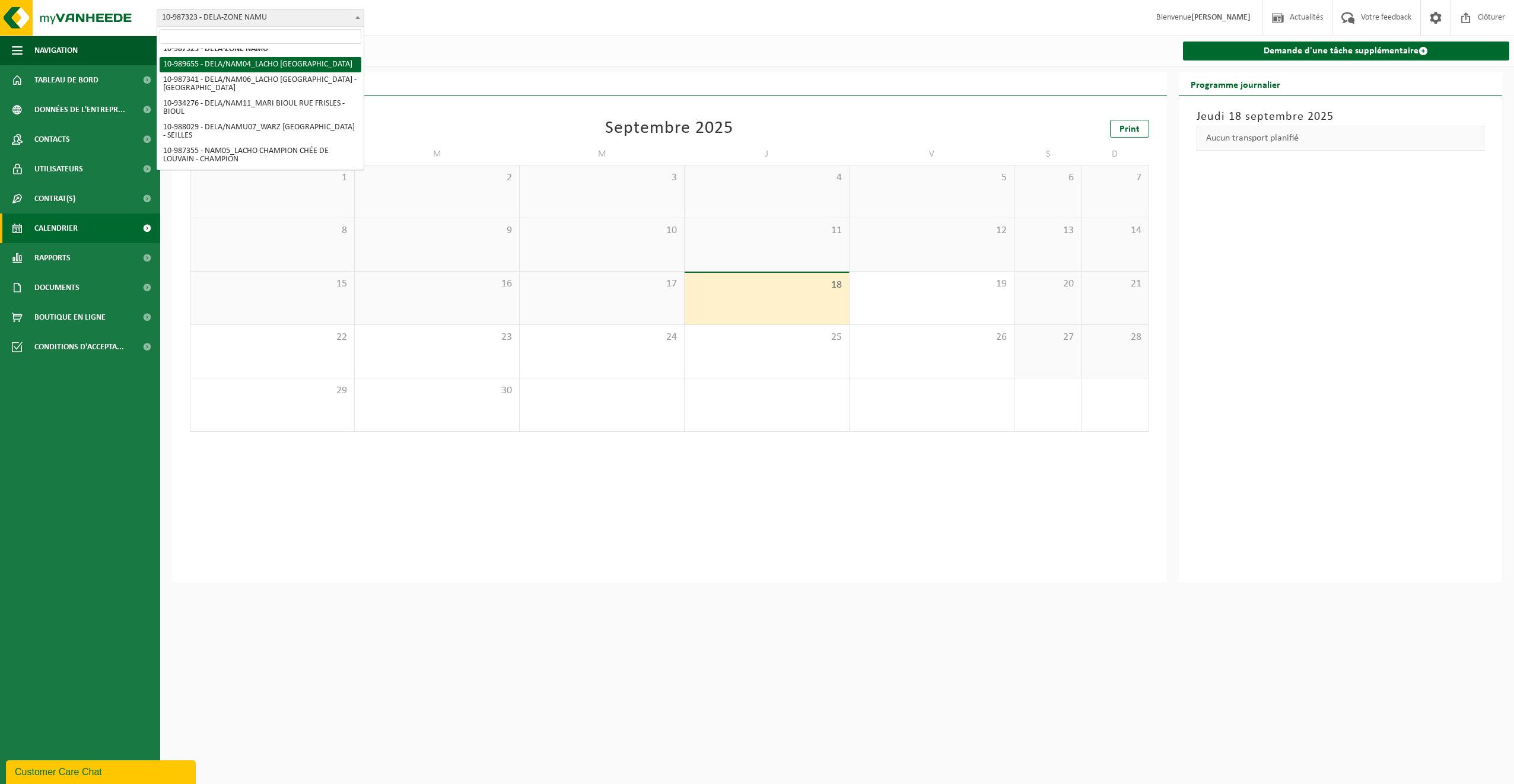
click at [441, 34] on div "Site: 10-987323 - DELA-ZONE NAMU 10-989655 - DELA/NAM04_LACHO JAMBES AVENUE DU …" at bounding box center [757, 18] width 1514 height 36
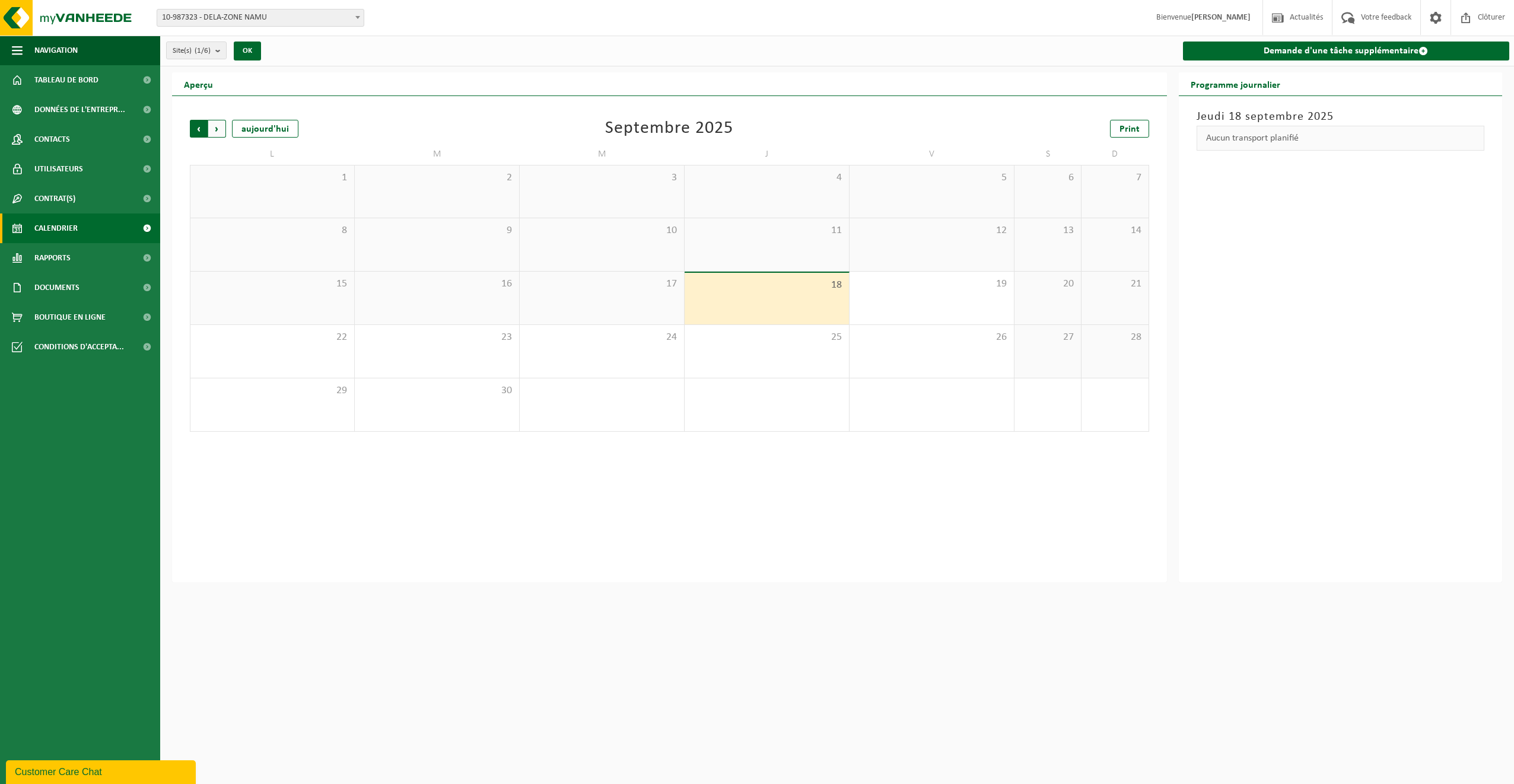
click at [220, 131] on span "Suivant" at bounding box center [217, 129] width 18 height 18
click at [198, 129] on span "Précédent" at bounding box center [199, 129] width 18 height 18
click at [215, 128] on span "Suivant" at bounding box center [217, 129] width 18 height 18
click at [223, 52] on b "submit" at bounding box center [220, 50] width 11 height 16
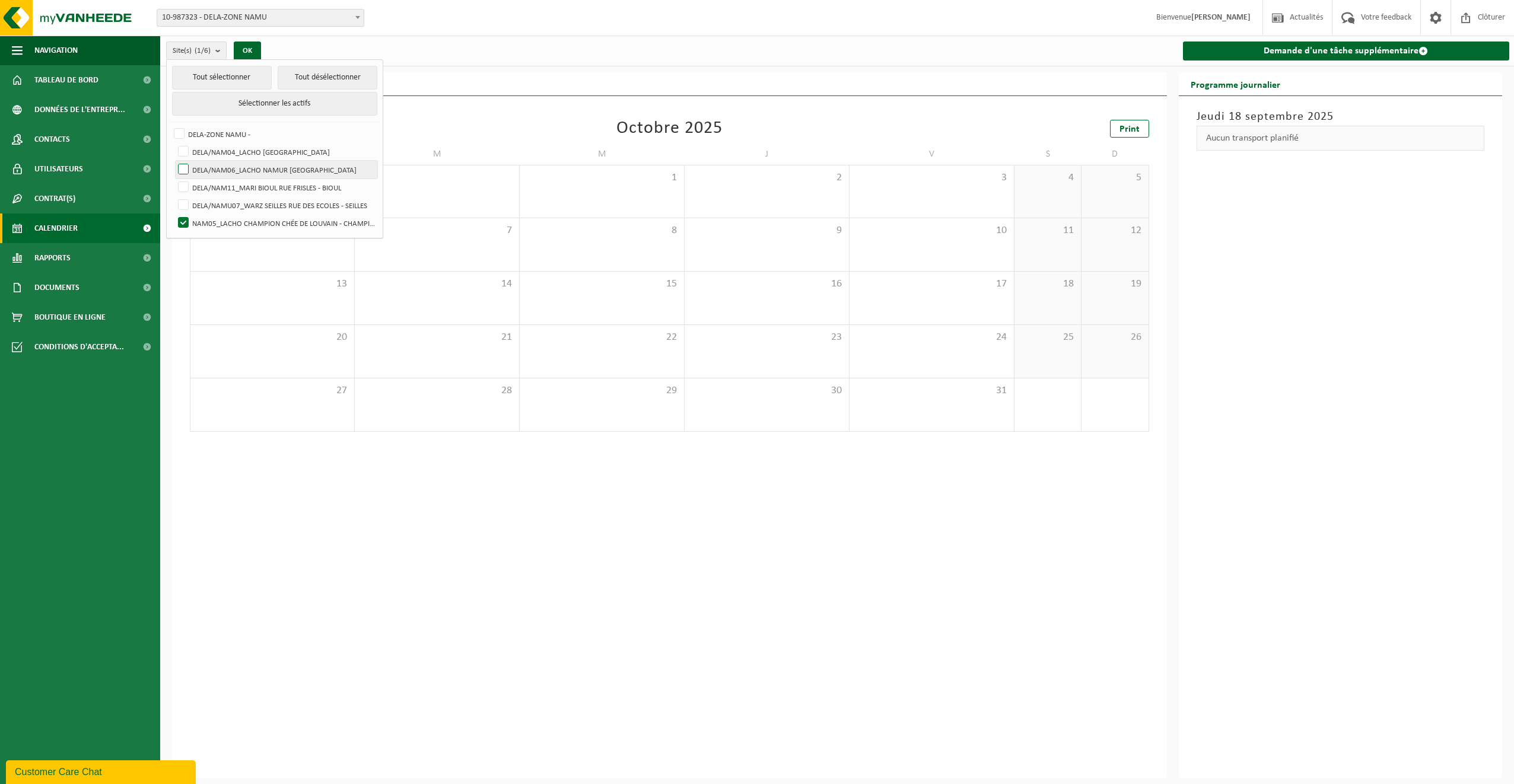
click at [240, 174] on label "DELA/NAM06_LACHO NAMUR RUE DU BELVÉDÈRE - NAMUR" at bounding box center [276, 170] width 202 height 18
click at [174, 161] on input "DELA/NAM06_LACHO NAMUR RUE DU BELVÉDÈRE - NAMUR" at bounding box center [173, 160] width 1 height 1
checkbox input "true"
click at [184, 218] on label "NAM05_LACHO CHAMPION CHÉE DE LOUVAIN - CHAMPION" at bounding box center [276, 223] width 202 height 18
click at [174, 214] on input "NAM05_LACHO CHAMPION CHÉE DE LOUVAIN - CHAMPION" at bounding box center [173, 214] width 1 height 1
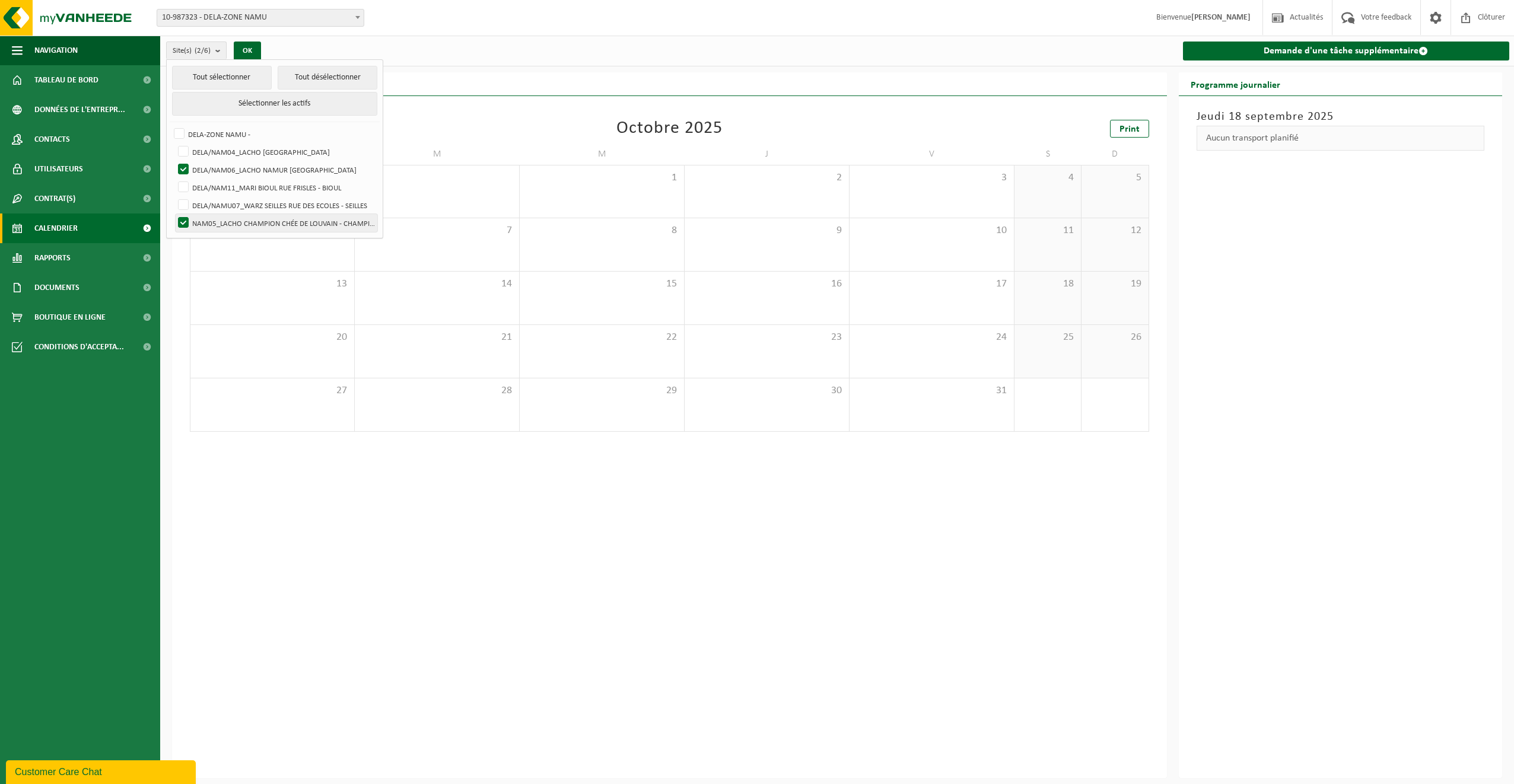
checkbox input "false"
click at [251, 49] on button "OK" at bounding box center [247, 51] width 27 height 19
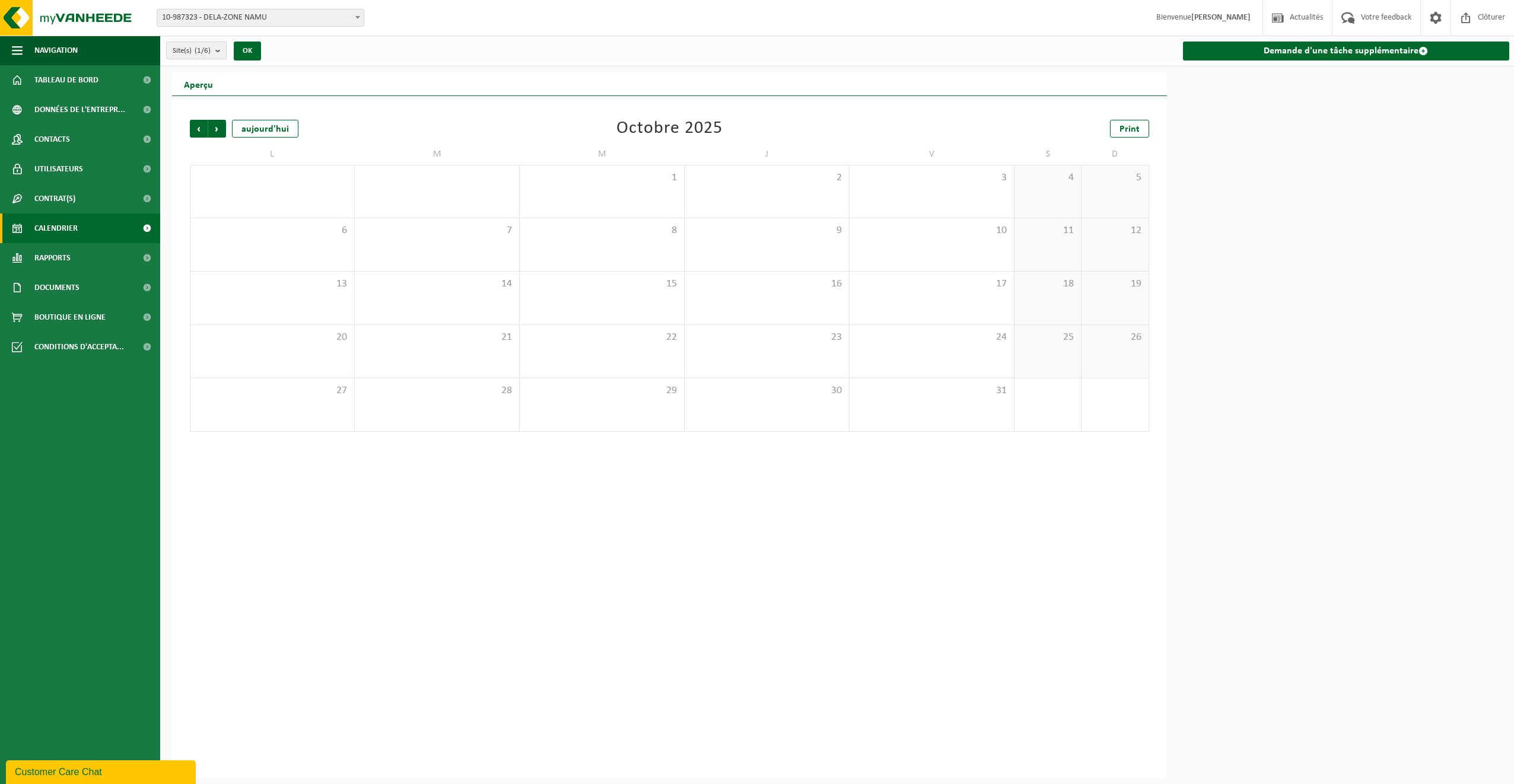
click at [224, 49] on b "submit" at bounding box center [220, 50] width 11 height 16
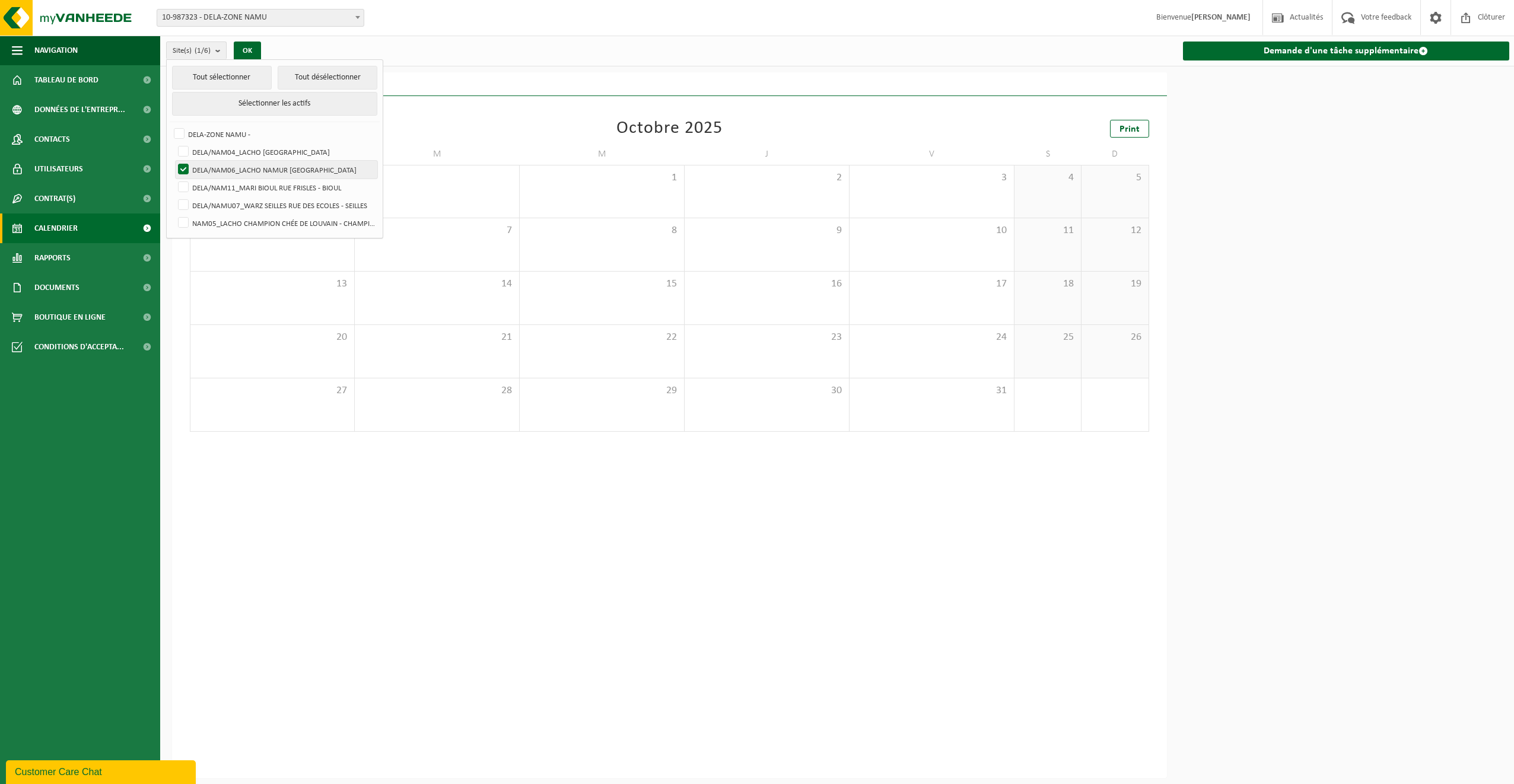
click at [242, 163] on label "DELA/NAM06_LACHO NAMUR RUE DU BELVÉDÈRE - NAMUR" at bounding box center [276, 170] width 202 height 18
click at [174, 161] on input "DELA/NAM06_LACHO NAMUR RUE DU BELVÉDÈRE - NAMUR" at bounding box center [173, 160] width 1 height 1
click at [242, 163] on label "DELA/NAM06_LACHO NAMUR RUE DU BELVÉDÈRE - NAMUR" at bounding box center [276, 170] width 202 height 18
click at [174, 161] on input "DELA/NAM06_LACHO NAMUR RUE DU BELVÉDÈRE - NAMUR" at bounding box center [173, 160] width 1 height 1
checkbox input "true"
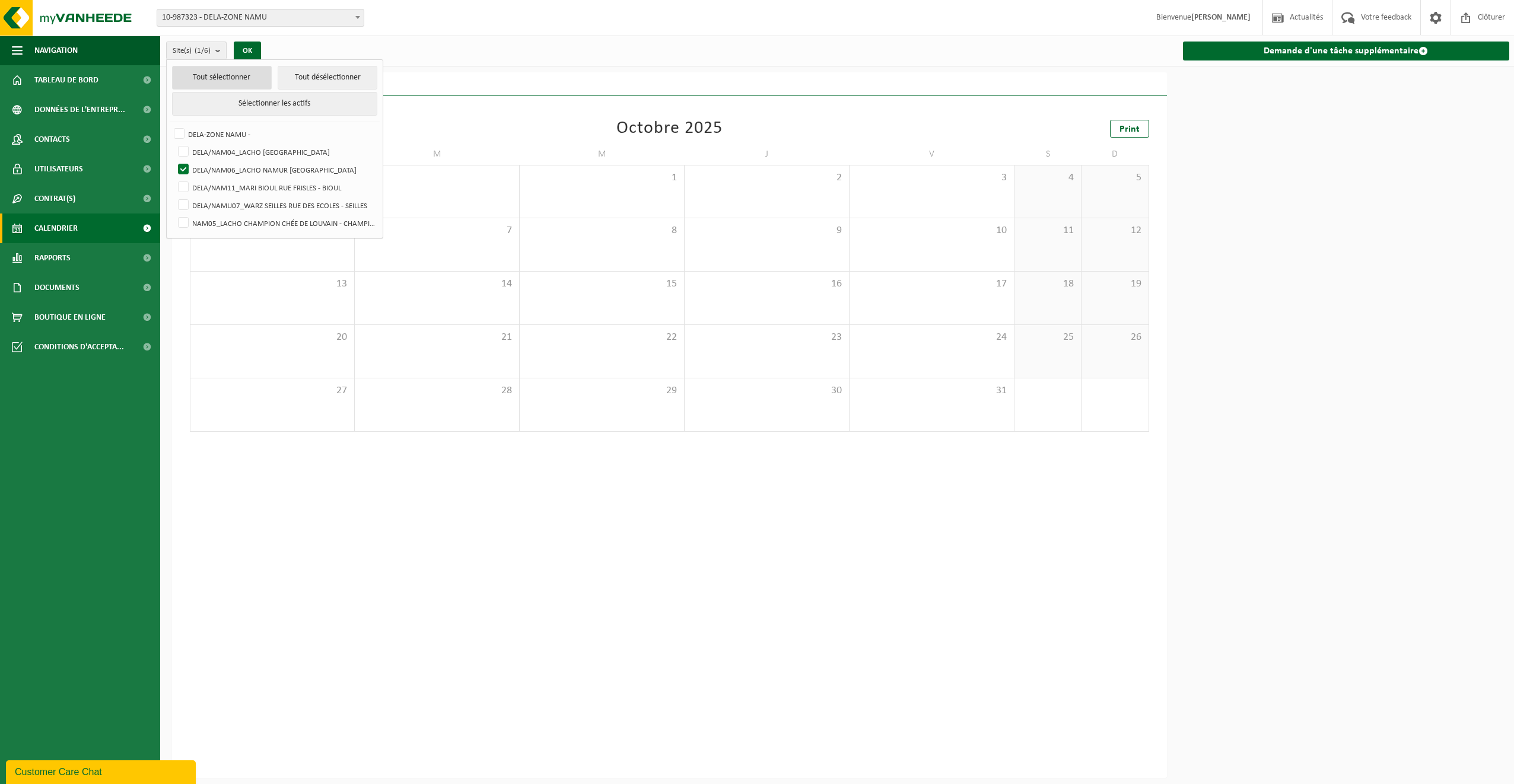
click at [201, 80] on button "Tout sélectionner" at bounding box center [222, 78] width 99 height 24
checkbox input "true"
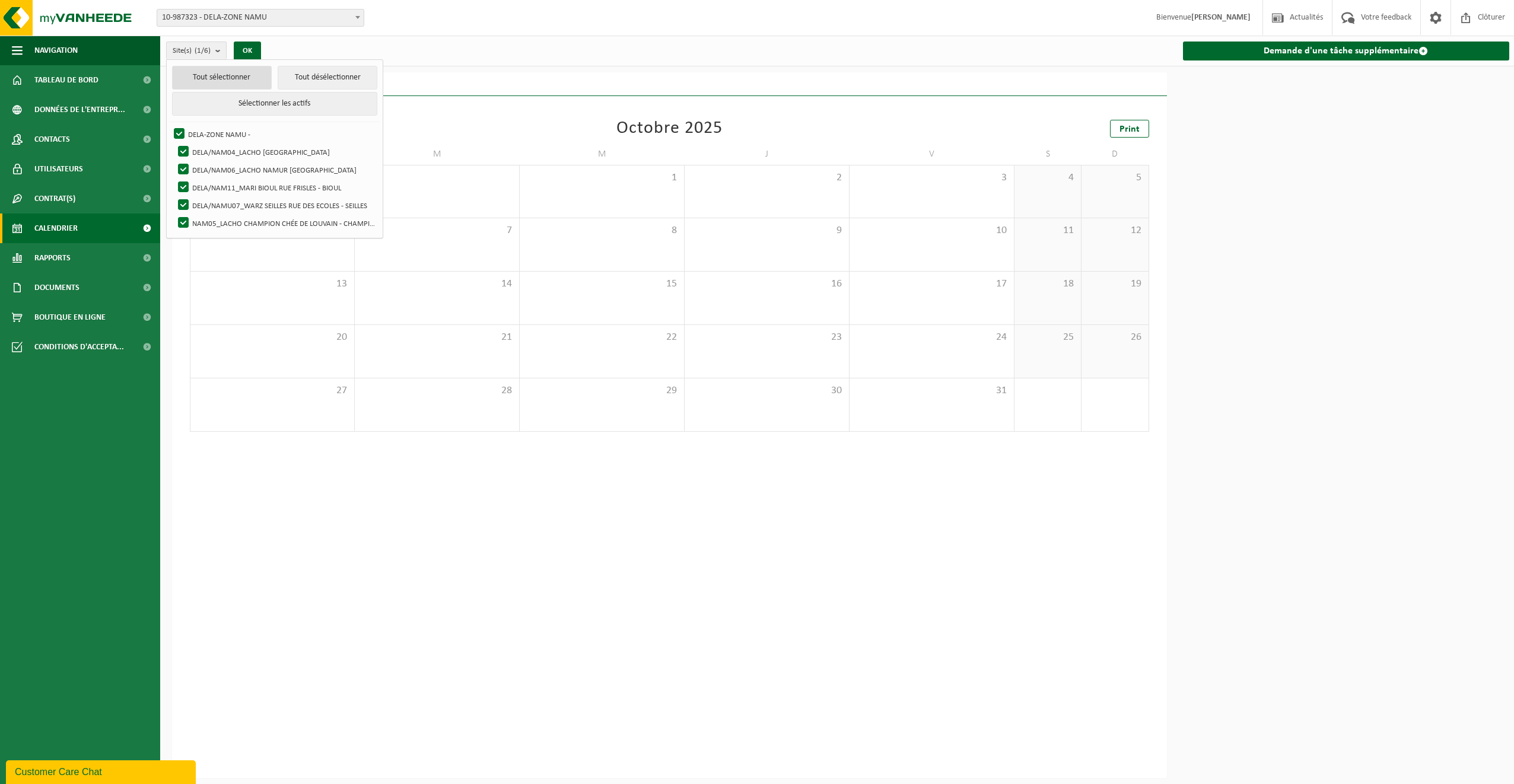
checkbox input "true"
click at [261, 52] on button "OK" at bounding box center [247, 51] width 27 height 19
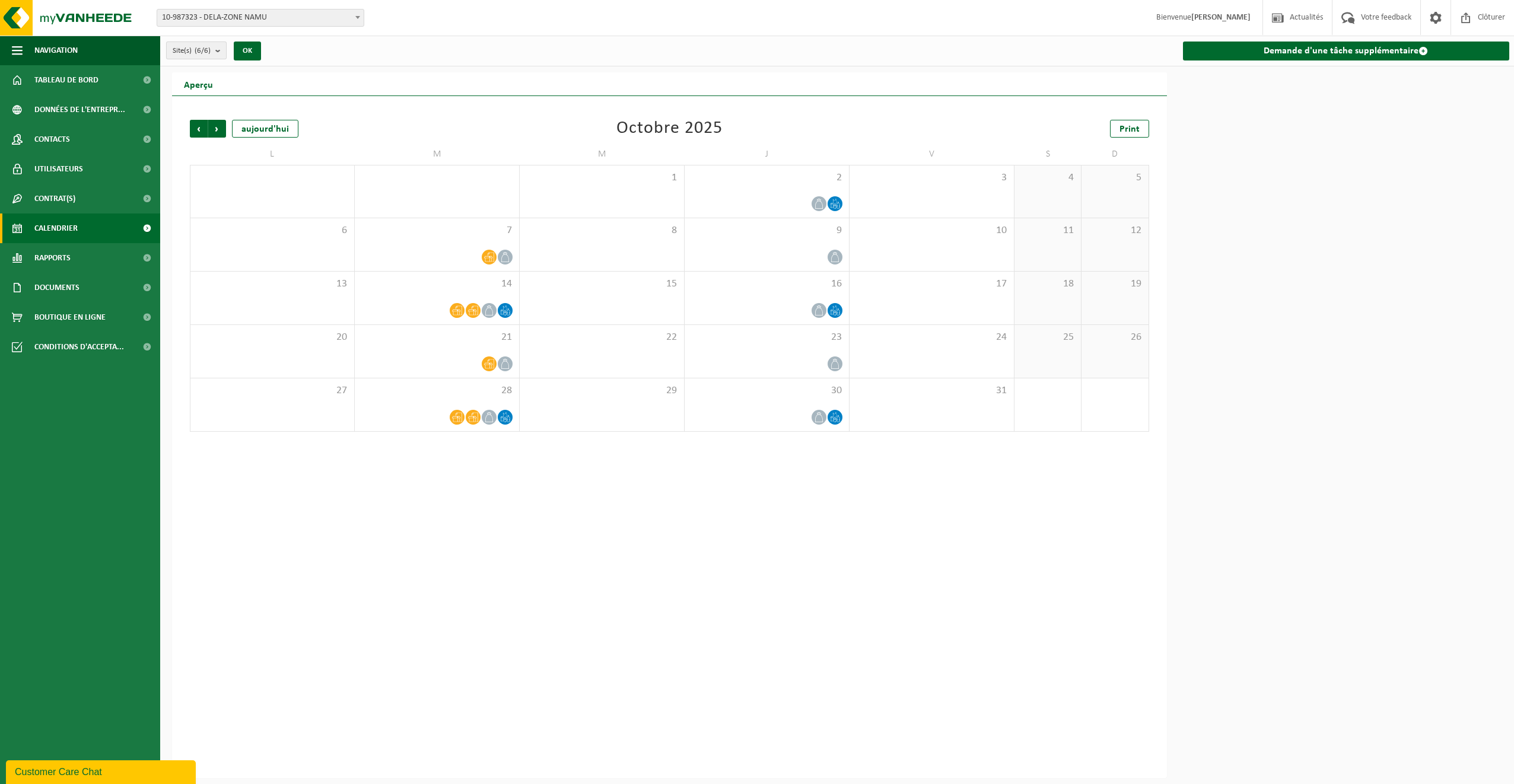
click at [223, 48] on b "submit" at bounding box center [220, 50] width 11 height 16
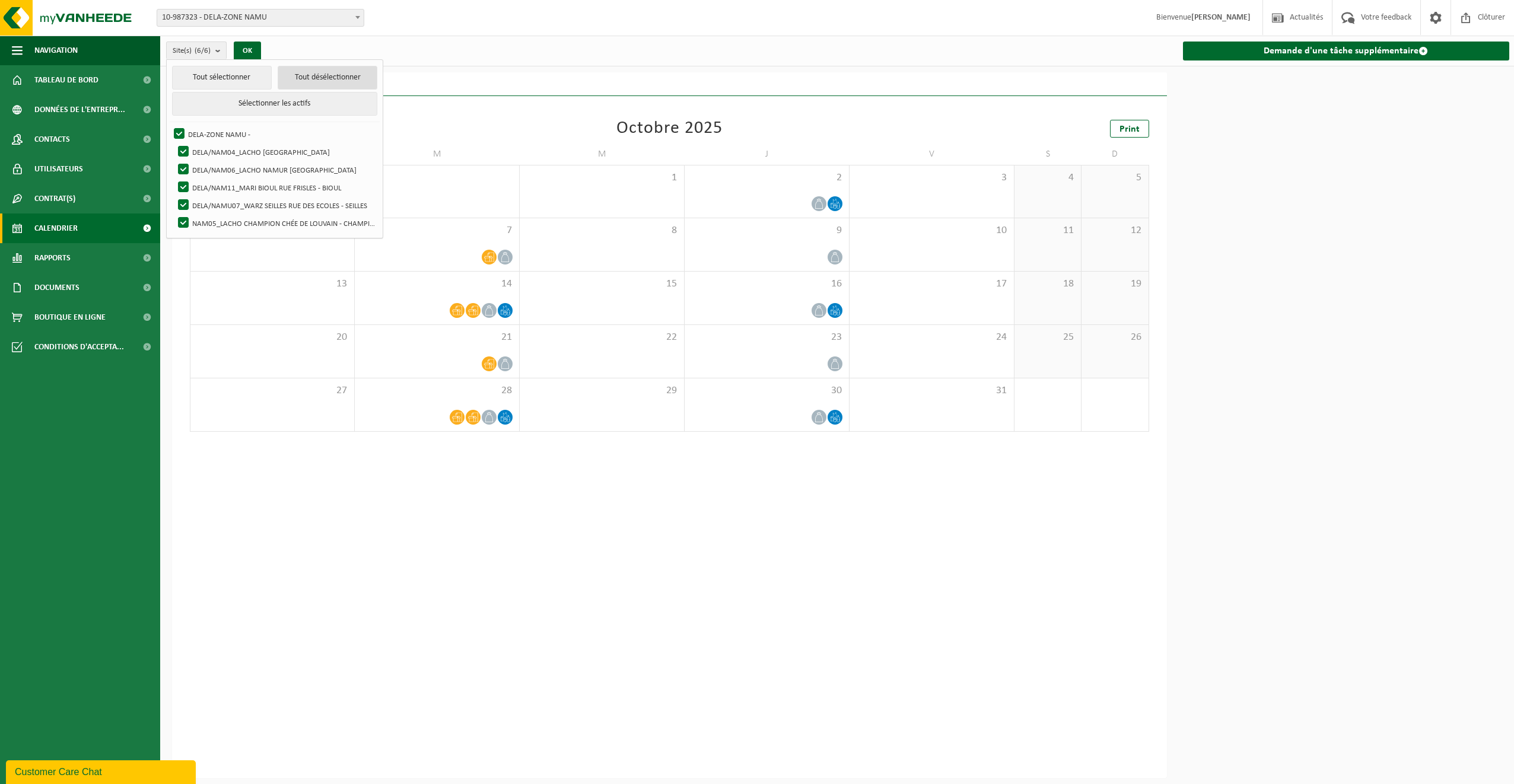
click at [298, 77] on button "Tout désélectionner" at bounding box center [327, 78] width 99 height 24
checkbox input "false"
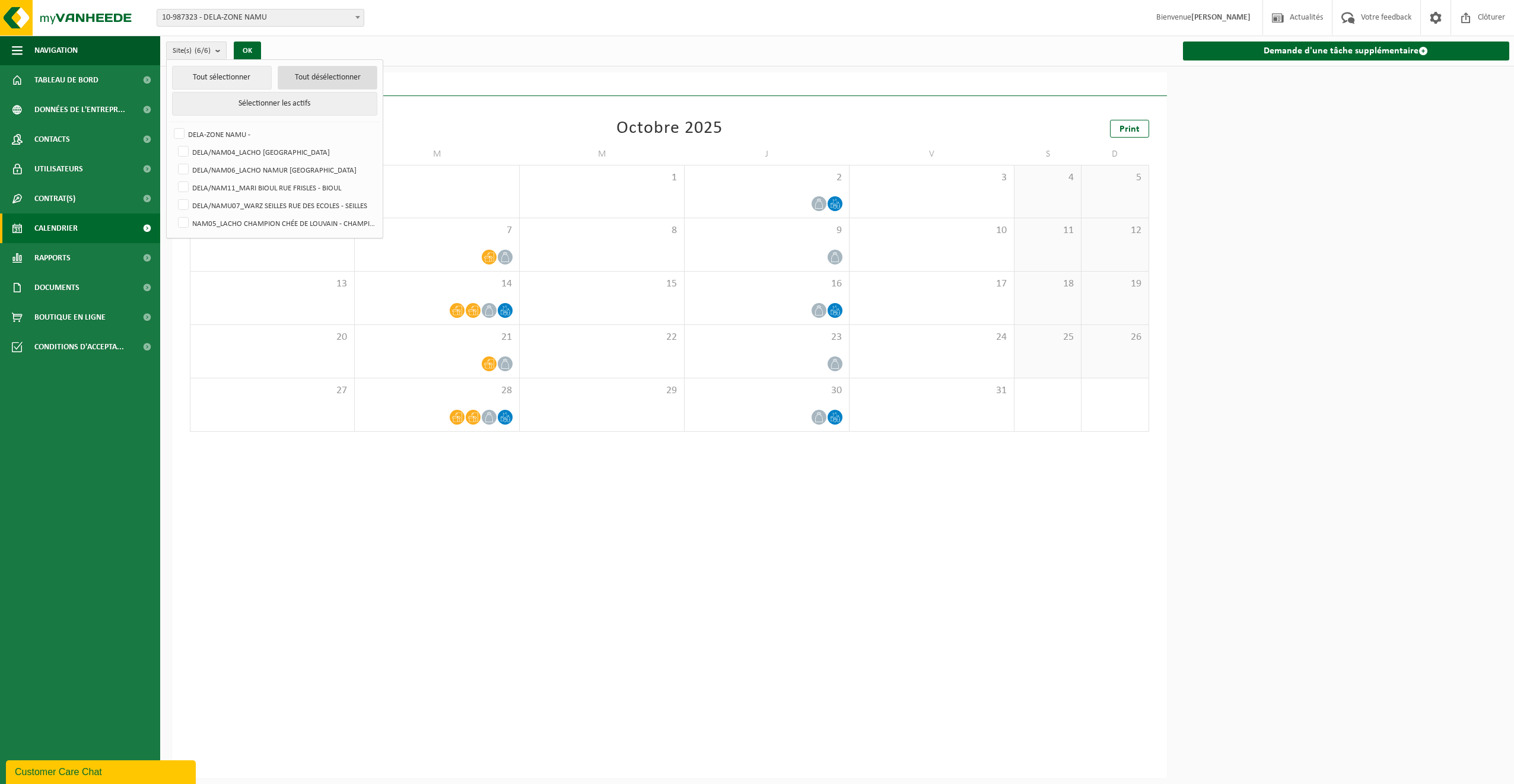
checkbox input "false"
click at [182, 168] on label "DELA/NAM06_LACHO NAMUR RUE DU BELVÉDÈRE - NAMUR" at bounding box center [276, 170] width 202 height 18
click at [174, 161] on input "DELA/NAM06_LACHO NAMUR RUE DU BELVÉDÈRE - NAMUR" at bounding box center [173, 160] width 1 height 1
checkbox input "true"
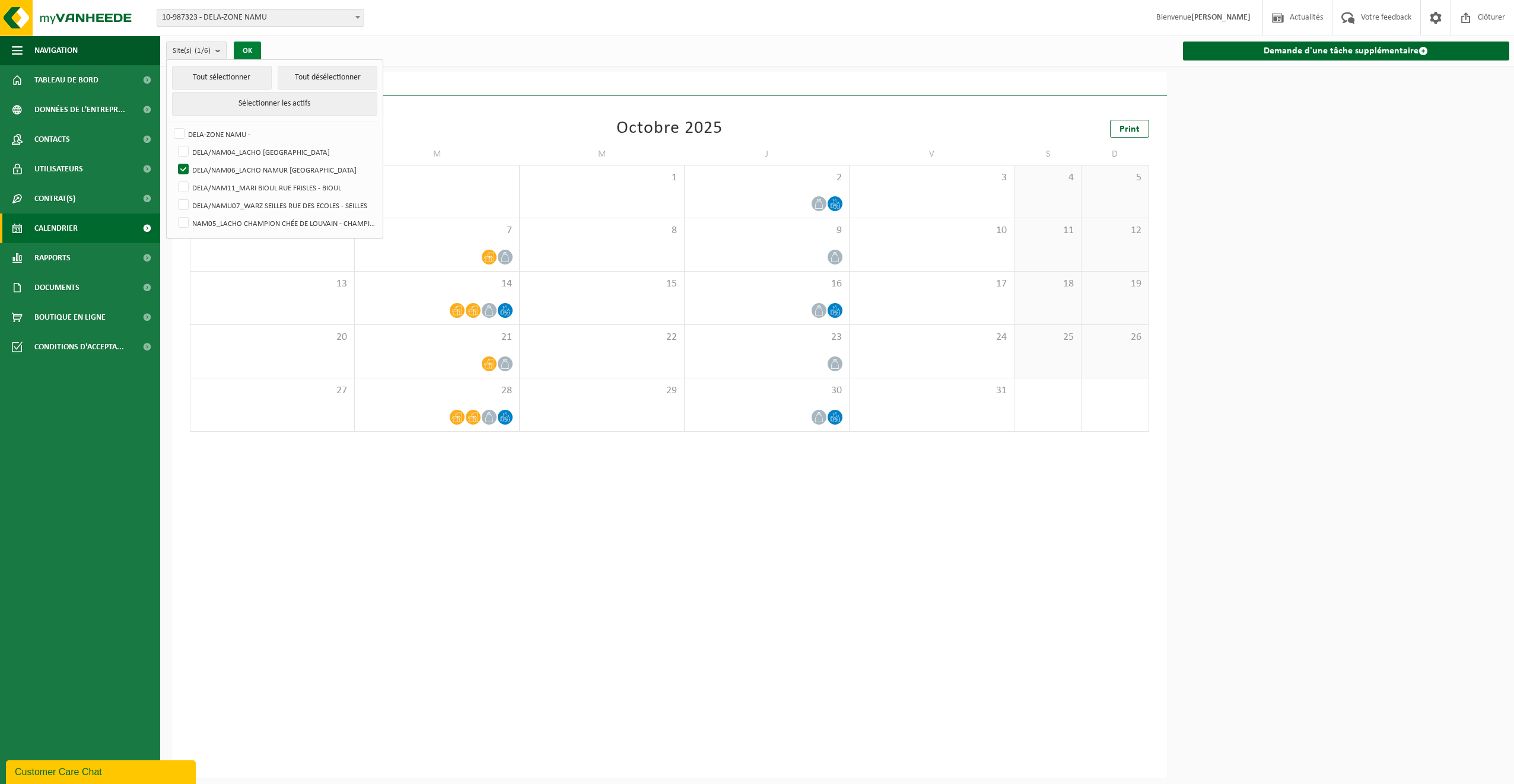
click at [255, 45] on button "OK" at bounding box center [247, 51] width 27 height 19
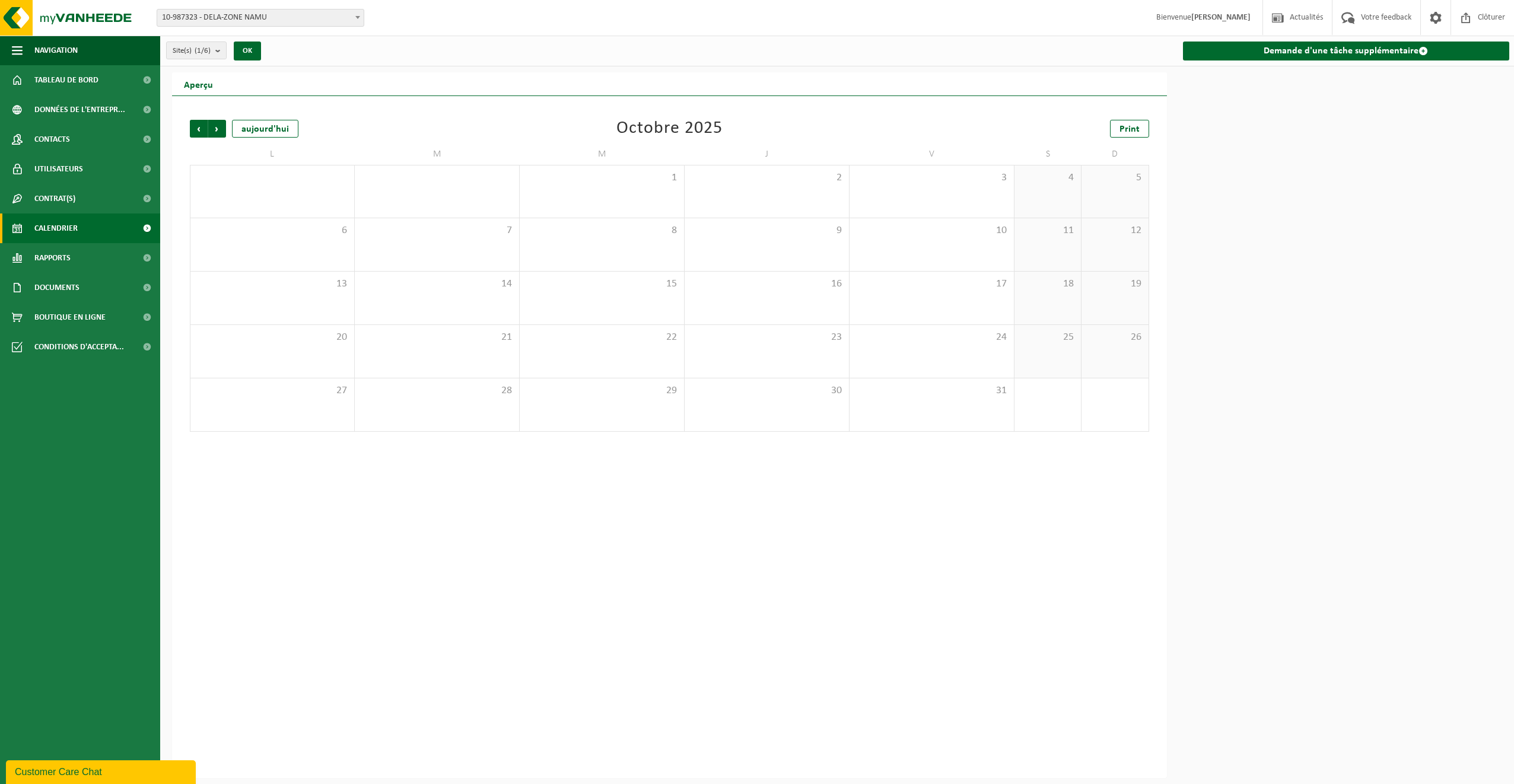
click at [286, 41] on div "Site(s) (1/6) Tout sélectionner Tout désélectionner Sélectionner les actifs DEL…" at bounding box center [330, 50] width 339 height 26
click at [223, 48] on b "submit" at bounding box center [220, 50] width 11 height 16
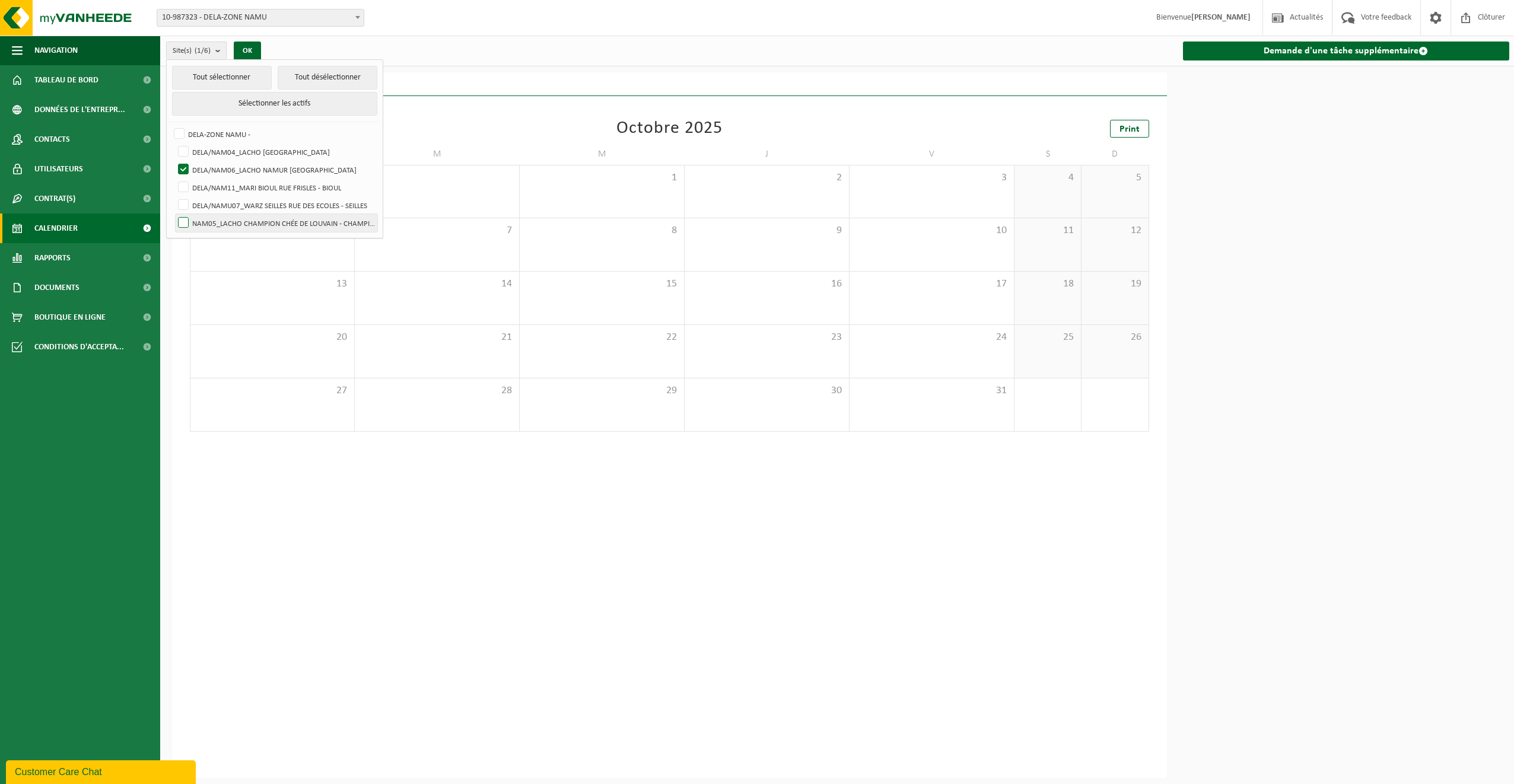
click at [224, 219] on label "NAM05_LACHO CHAMPION CHÉE DE LOUVAIN - CHAMPION" at bounding box center [276, 223] width 202 height 18
click at [174, 214] on input "NAM05_LACHO CHAMPION CHÉE DE LOUVAIN - CHAMPION" at bounding box center [173, 214] width 1 height 1
checkbox input "true"
click at [181, 168] on label "DELA/NAM06_LACHO NAMUR RUE DU BELVÉDÈRE - NAMUR" at bounding box center [276, 170] width 202 height 18
click at [174, 161] on input "DELA/NAM06_LACHO NAMUR RUE DU BELVÉDÈRE - NAMUR" at bounding box center [173, 160] width 1 height 1
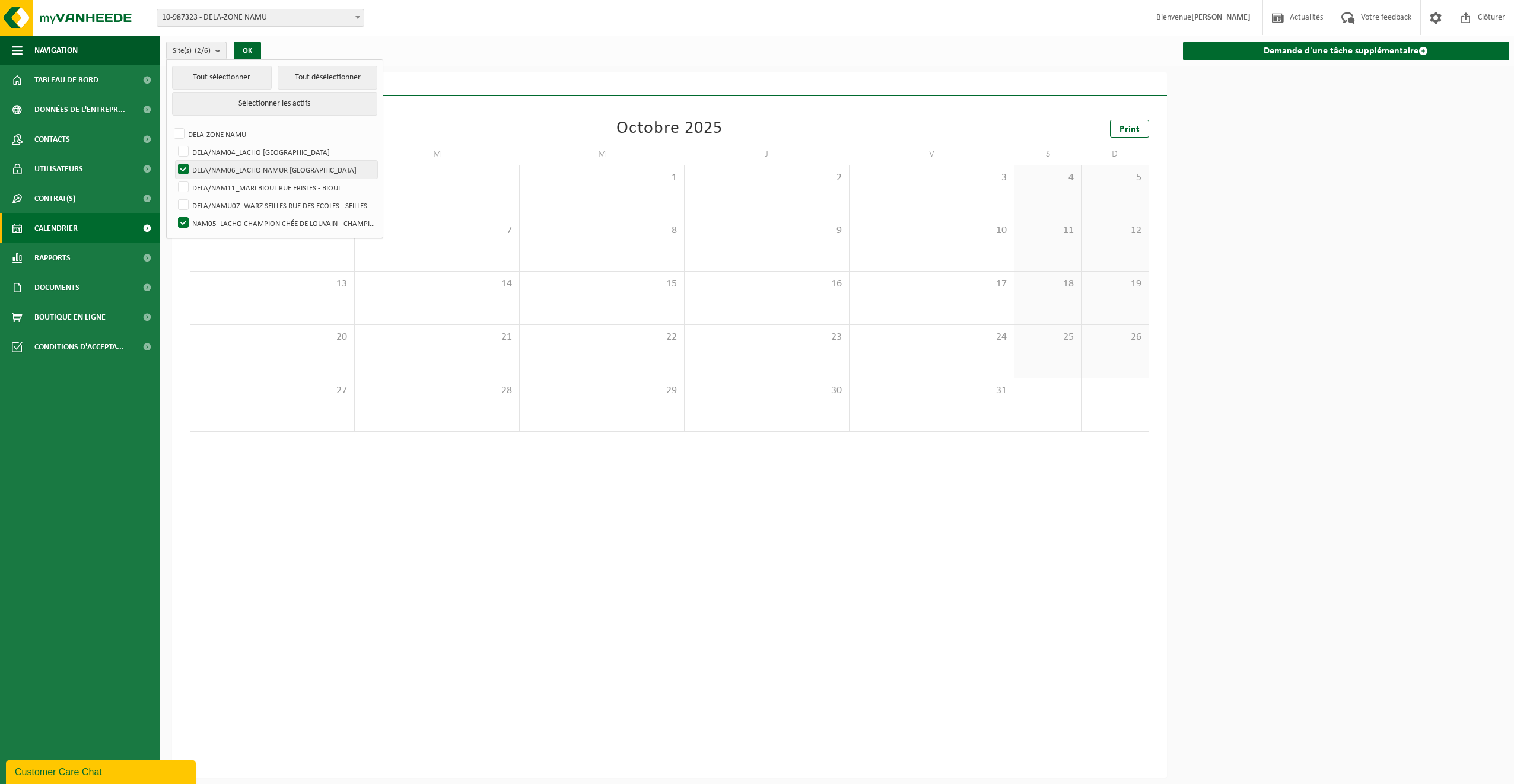
checkbox input "false"
click at [243, 47] on button "OK" at bounding box center [247, 51] width 27 height 19
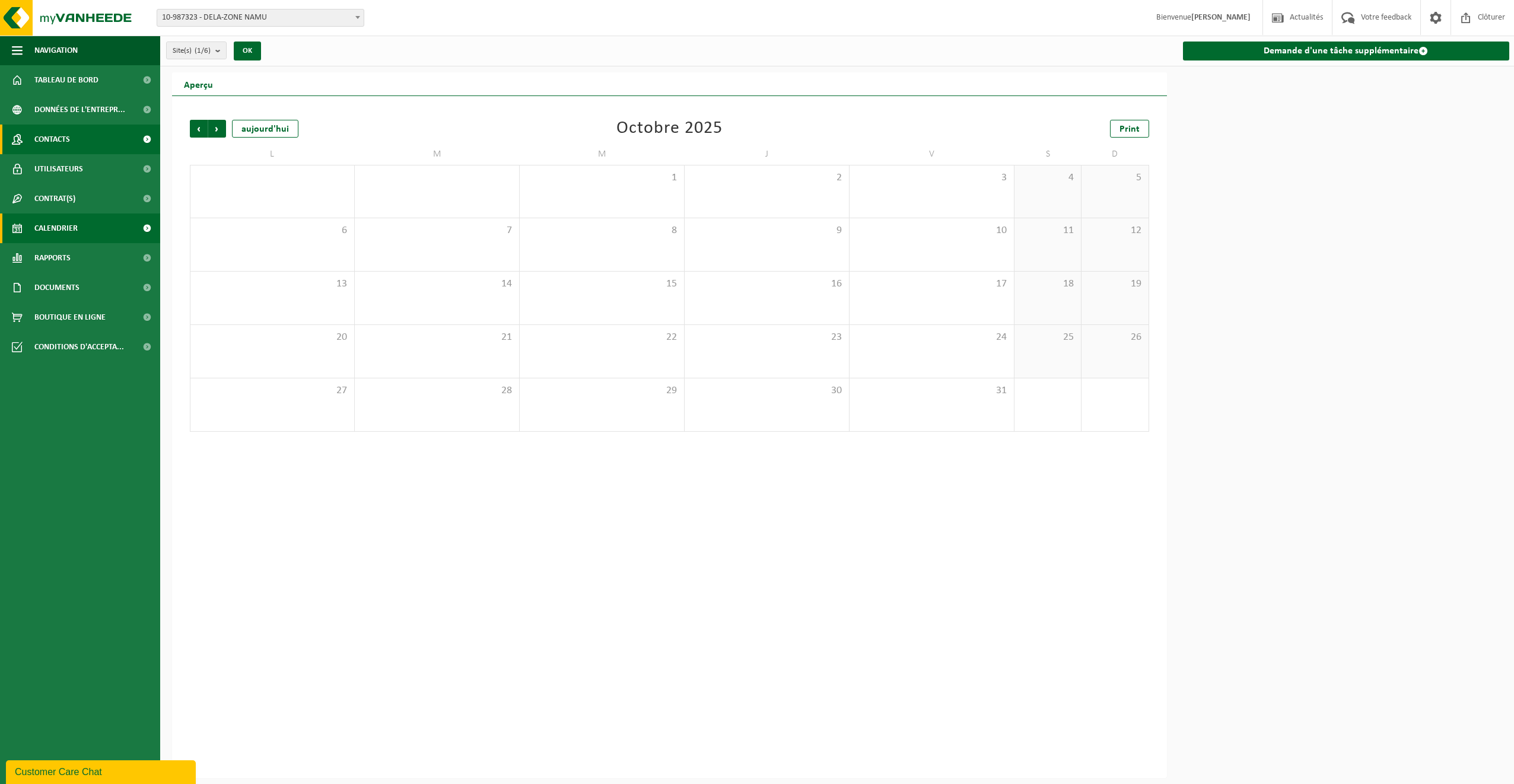
click at [81, 130] on link "Contacts" at bounding box center [80, 139] width 160 height 30
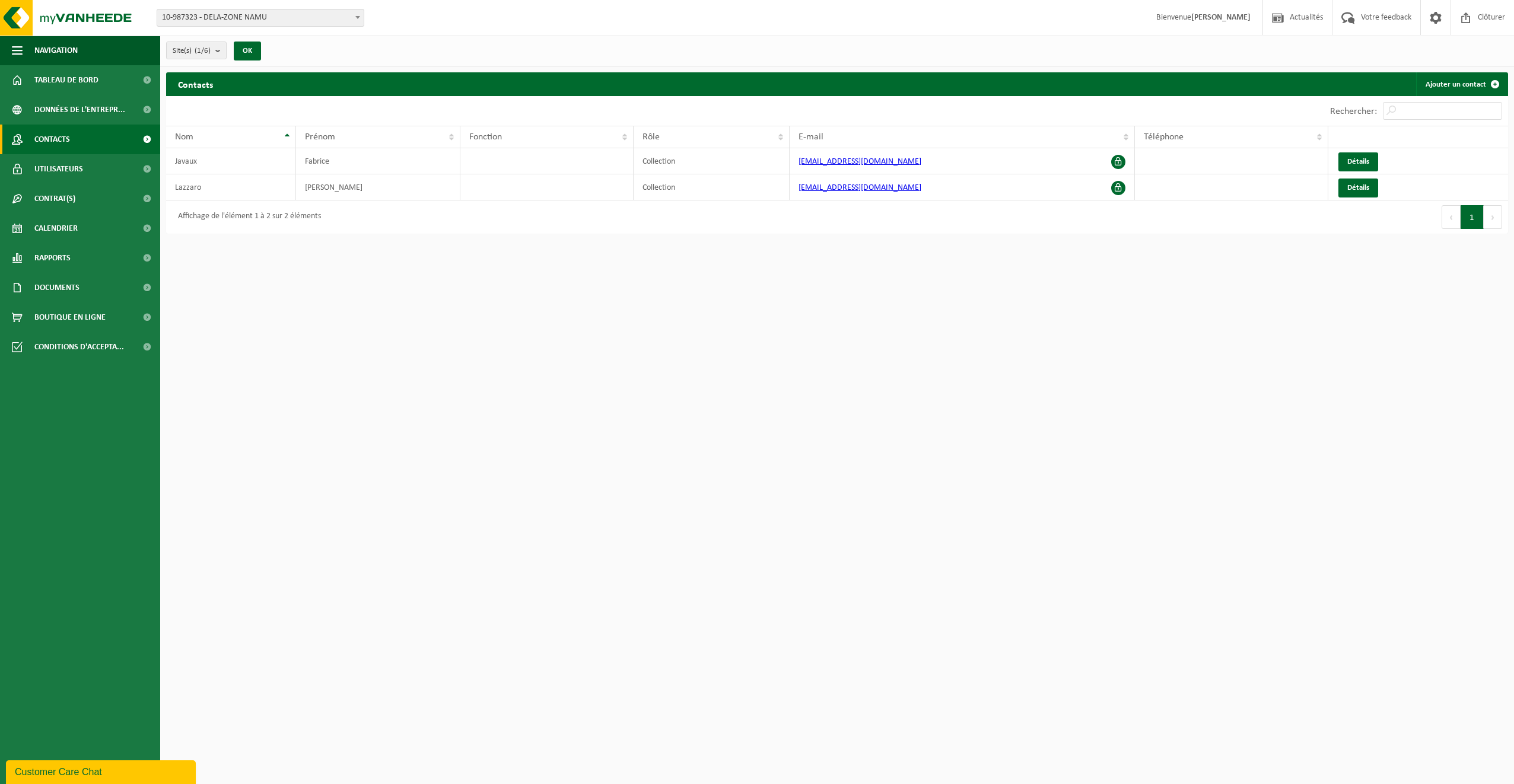
click at [262, 20] on span "10-987323 - DELA-ZONE NAMU" at bounding box center [260, 18] width 206 height 16
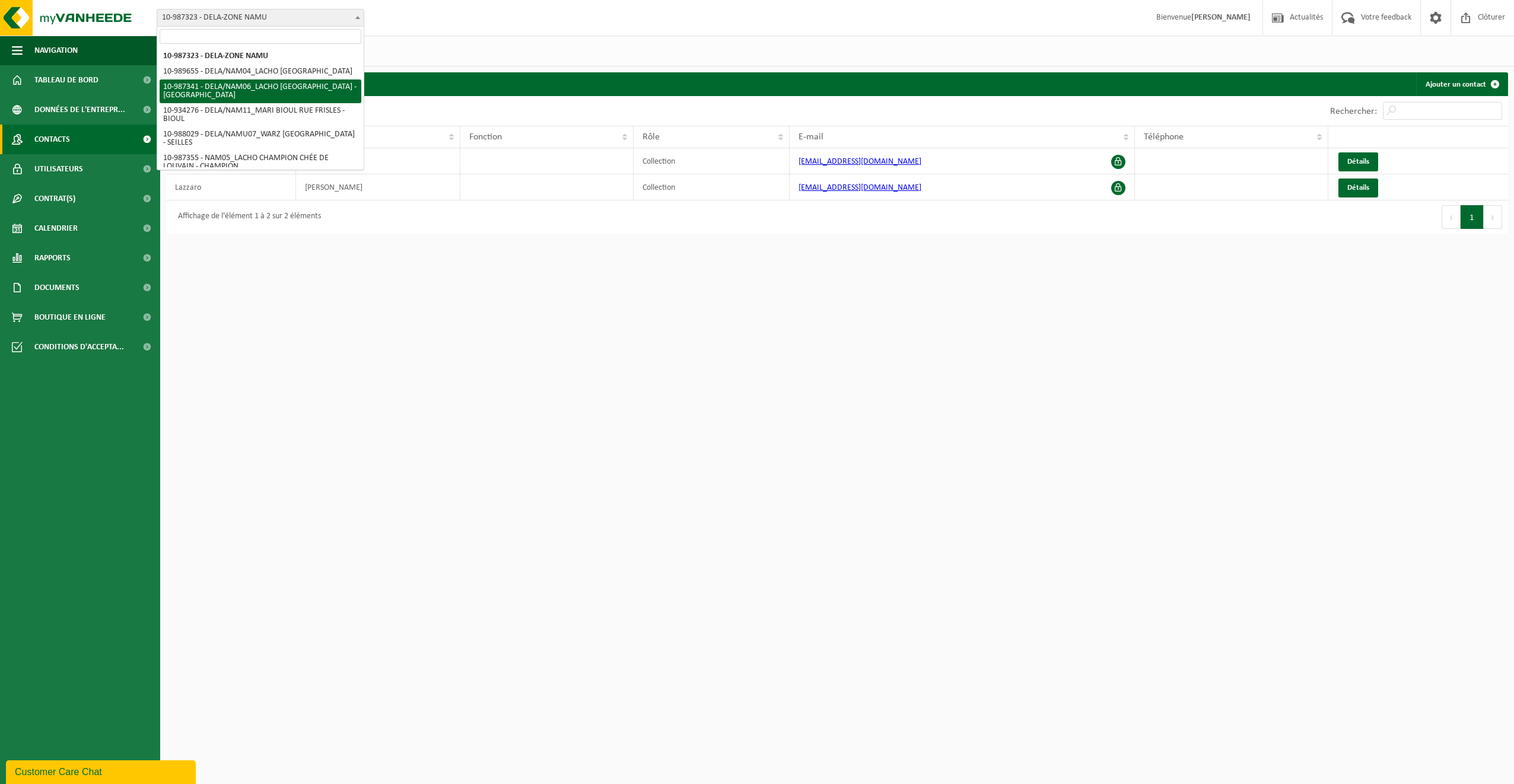
select select "167111"
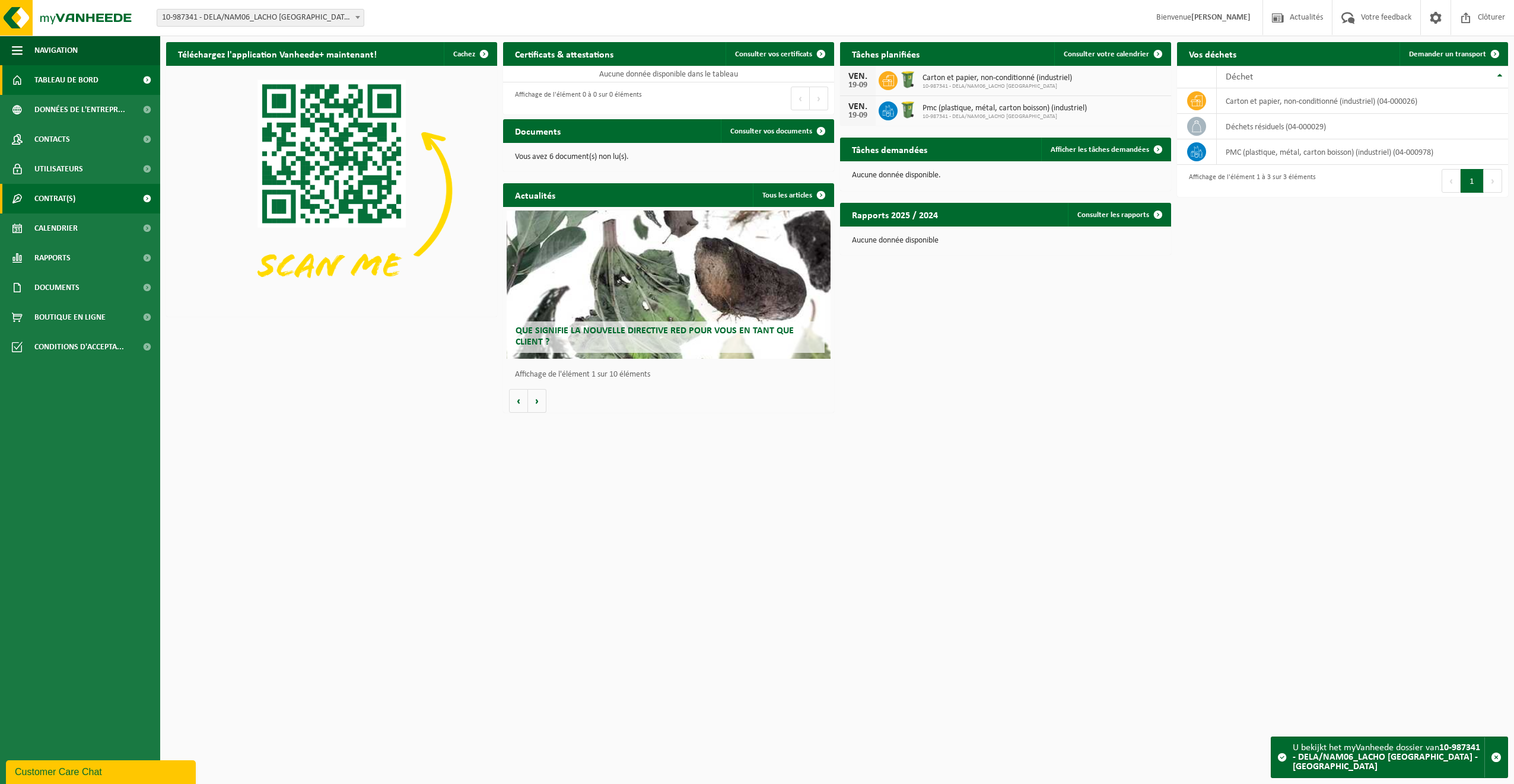
click at [57, 201] on span "Contrat(s)" at bounding box center [55, 198] width 41 height 30
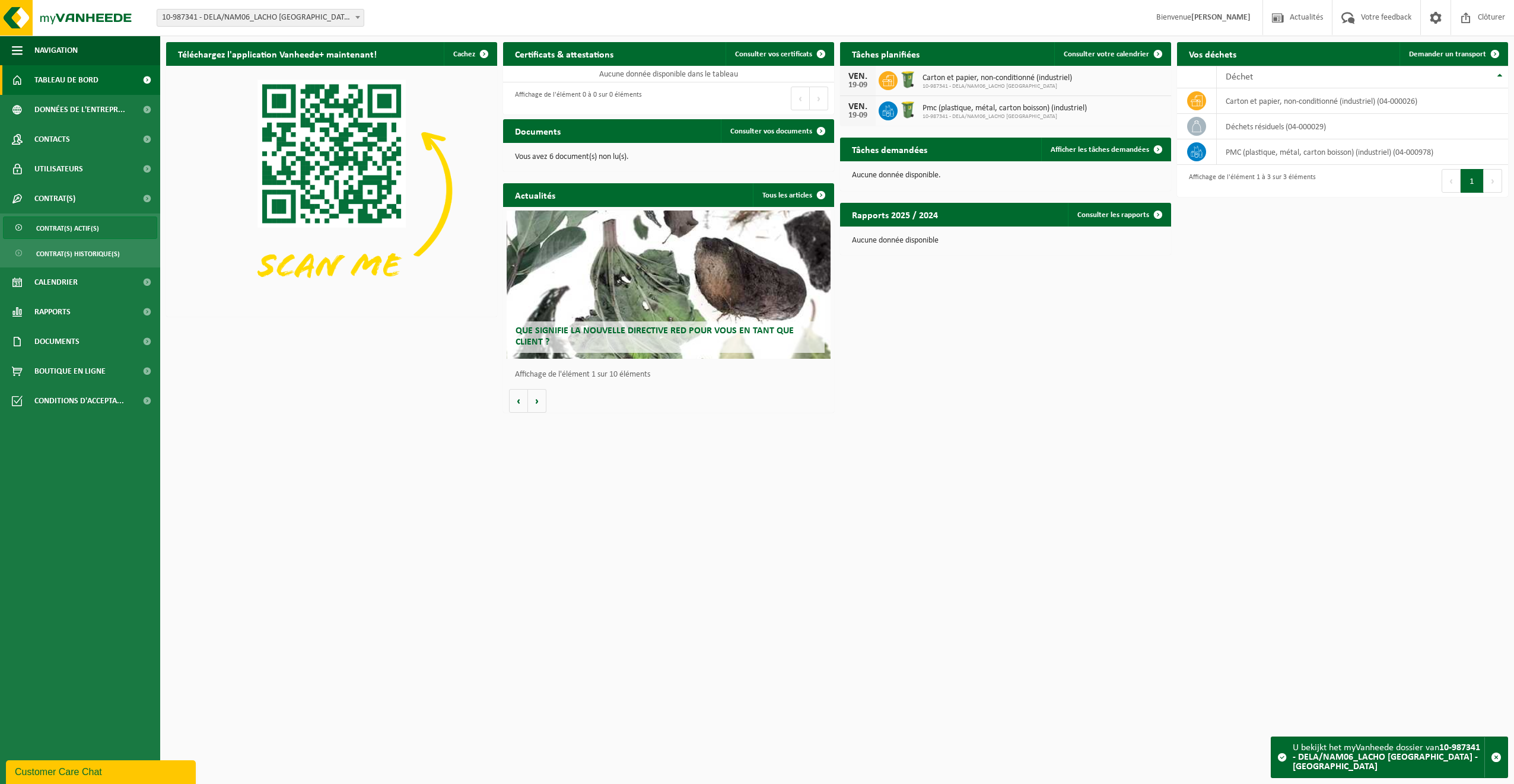
click at [56, 218] on span "Contrat(s) actif(s)" at bounding box center [68, 228] width 63 height 23
